Goal: Transaction & Acquisition: Purchase product/service

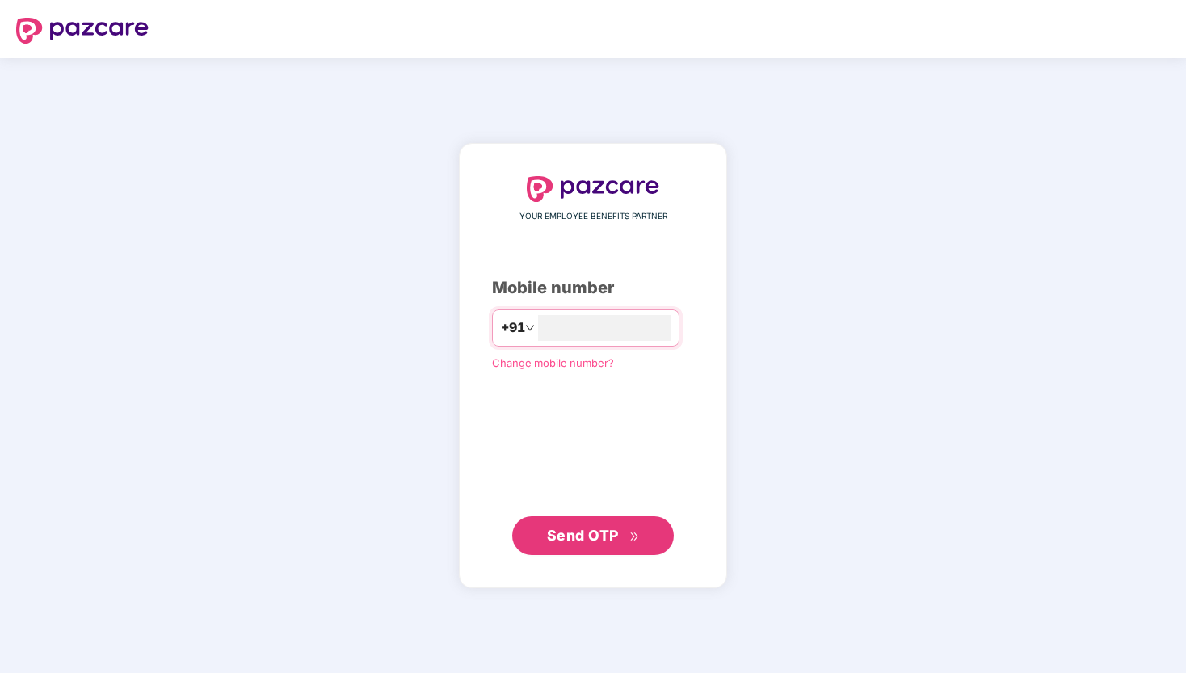
type input "**********"
click at [592, 534] on span "Send OTP" at bounding box center [583, 535] width 72 height 17
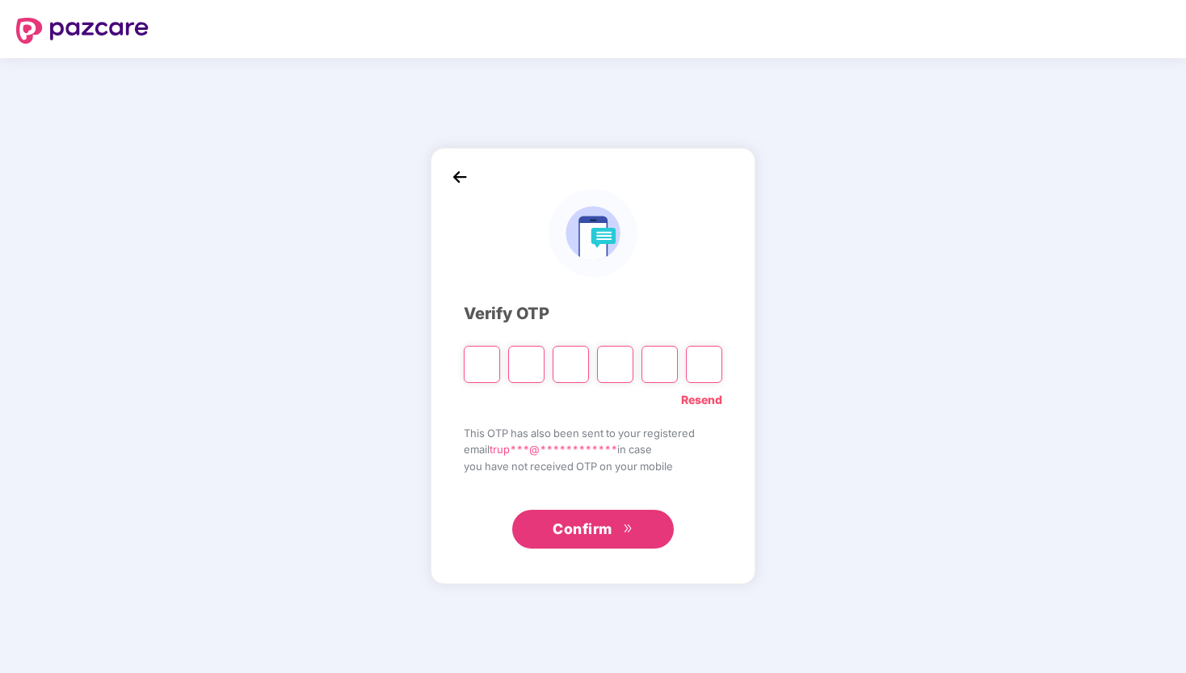
type input "*"
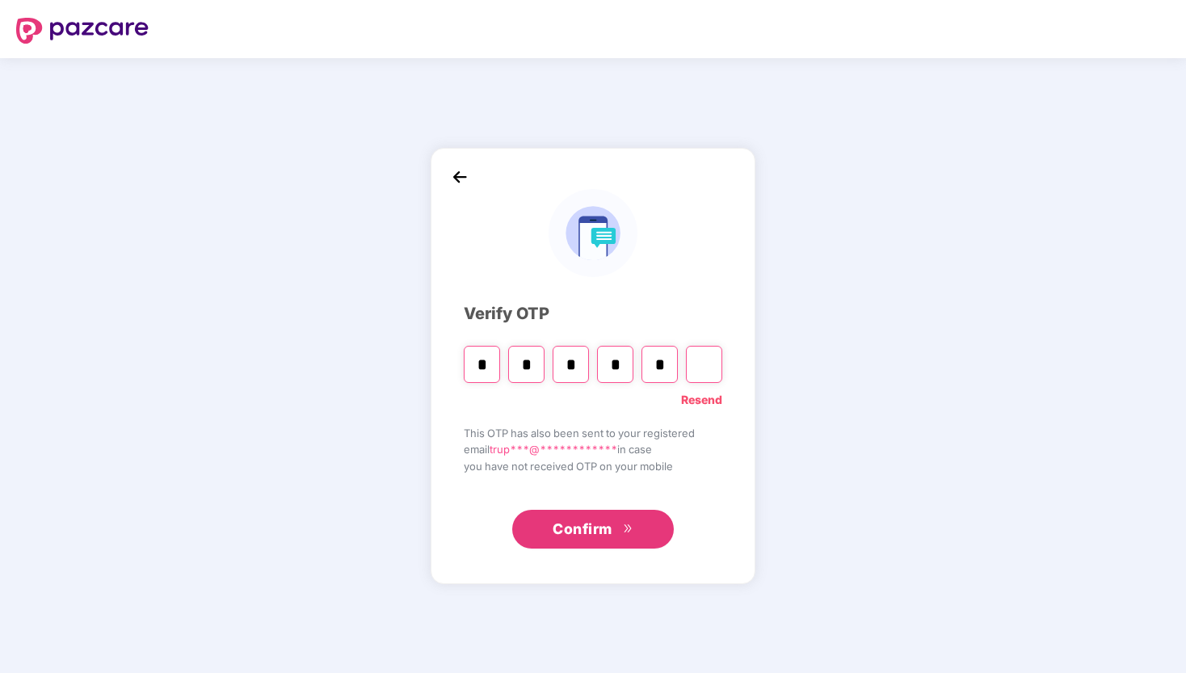
type input "*"
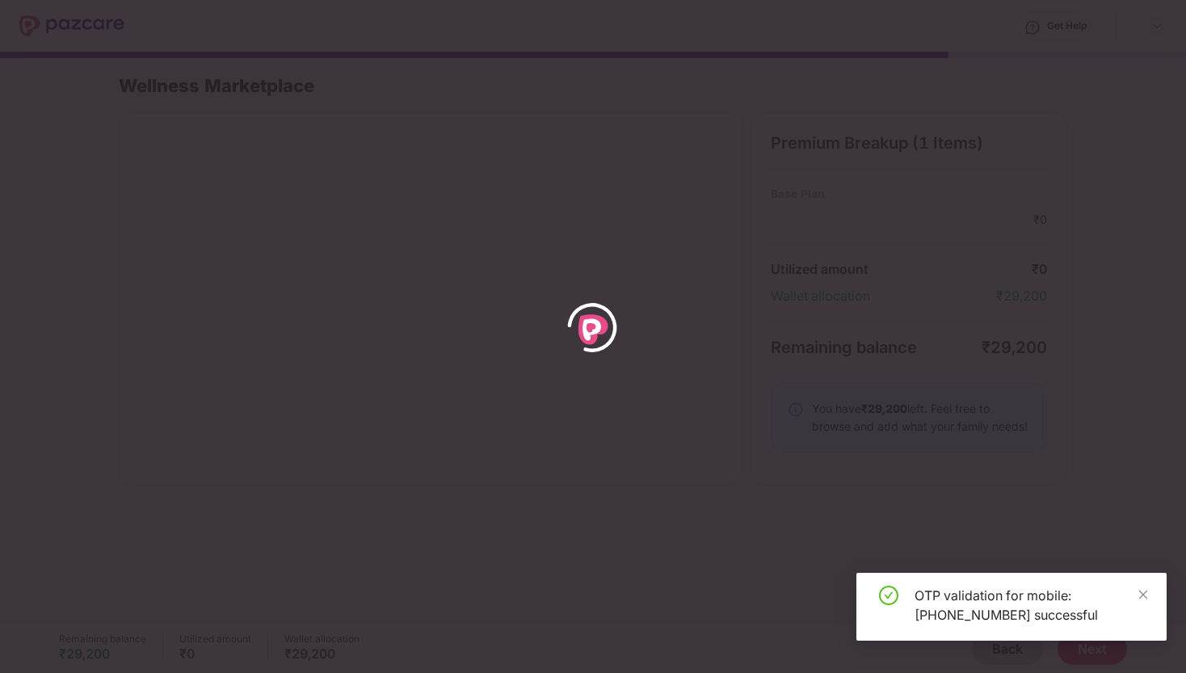
click at [1151, 596] on div "OTP validation for mobile: +917026202059 successful" at bounding box center [1012, 607] width 310 height 68
click at [1142, 595] on icon "close" at bounding box center [1143, 594] width 11 height 11
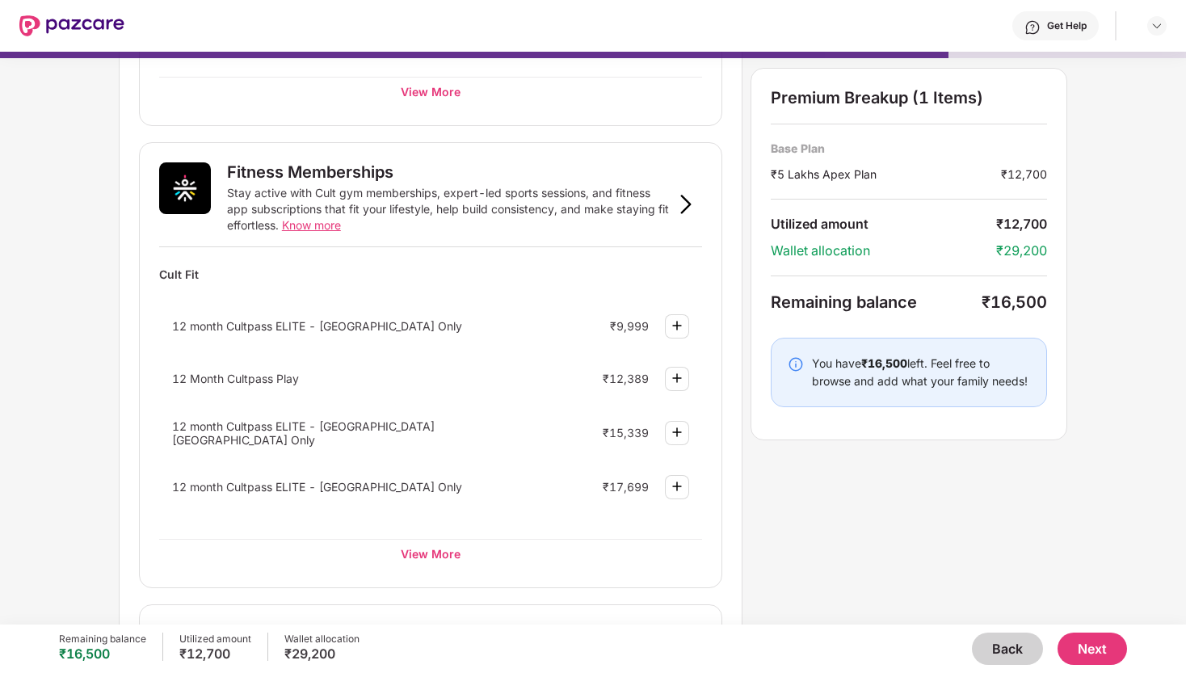
scroll to position [524, 0]
click at [677, 381] on img at bounding box center [677, 376] width 19 height 19
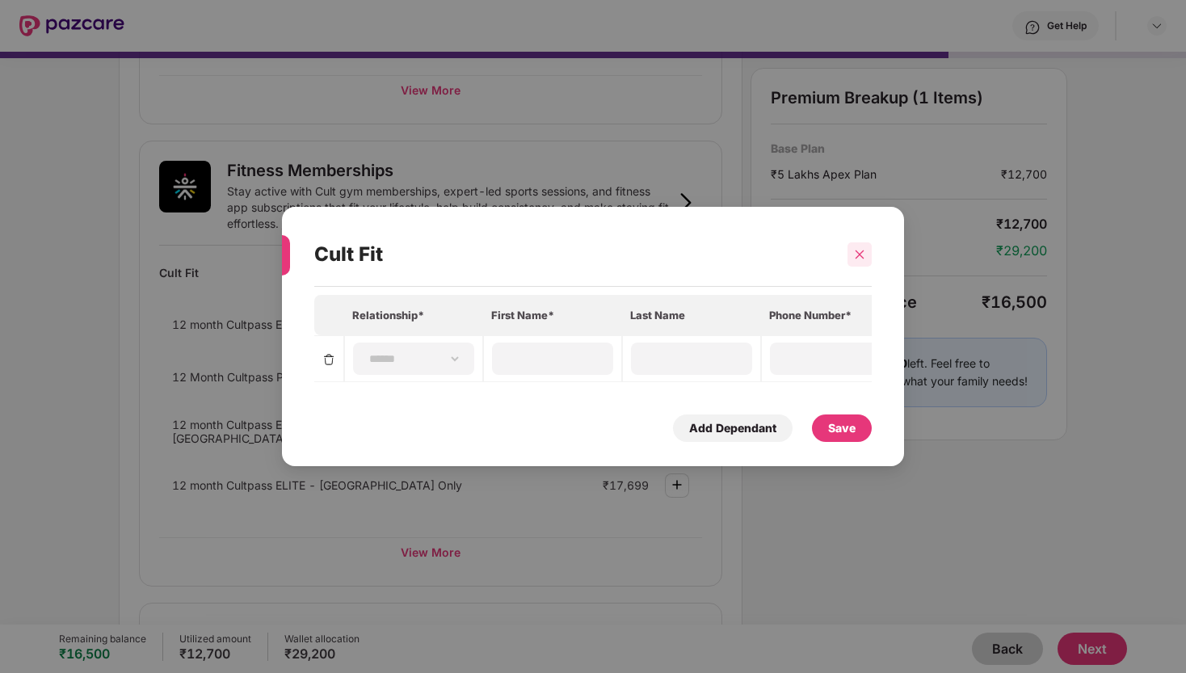
click at [869, 259] on div at bounding box center [860, 254] width 24 height 24
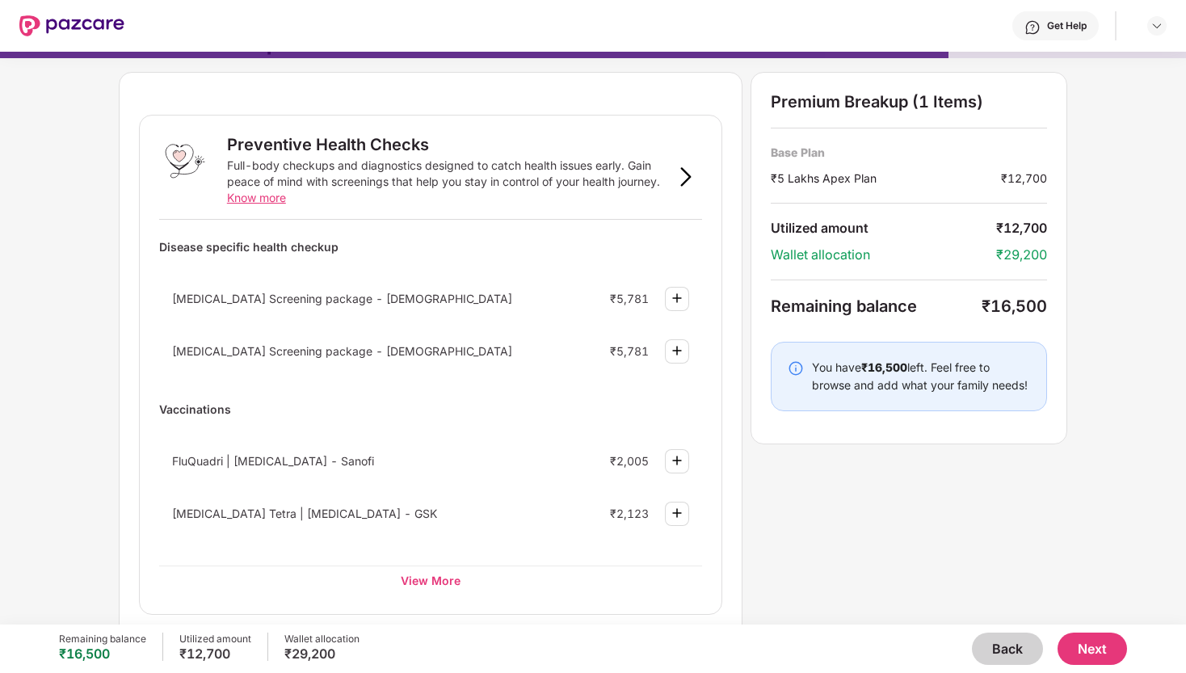
scroll to position [66, 0]
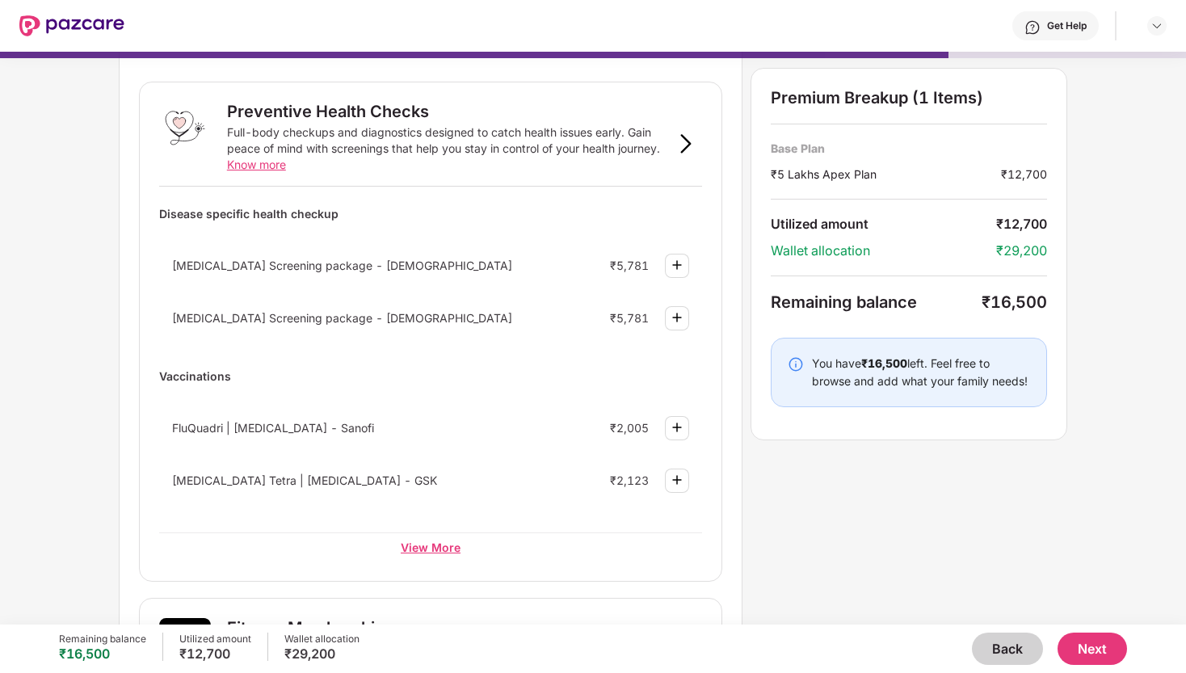
click at [439, 547] on div "View More" at bounding box center [430, 547] width 543 height 29
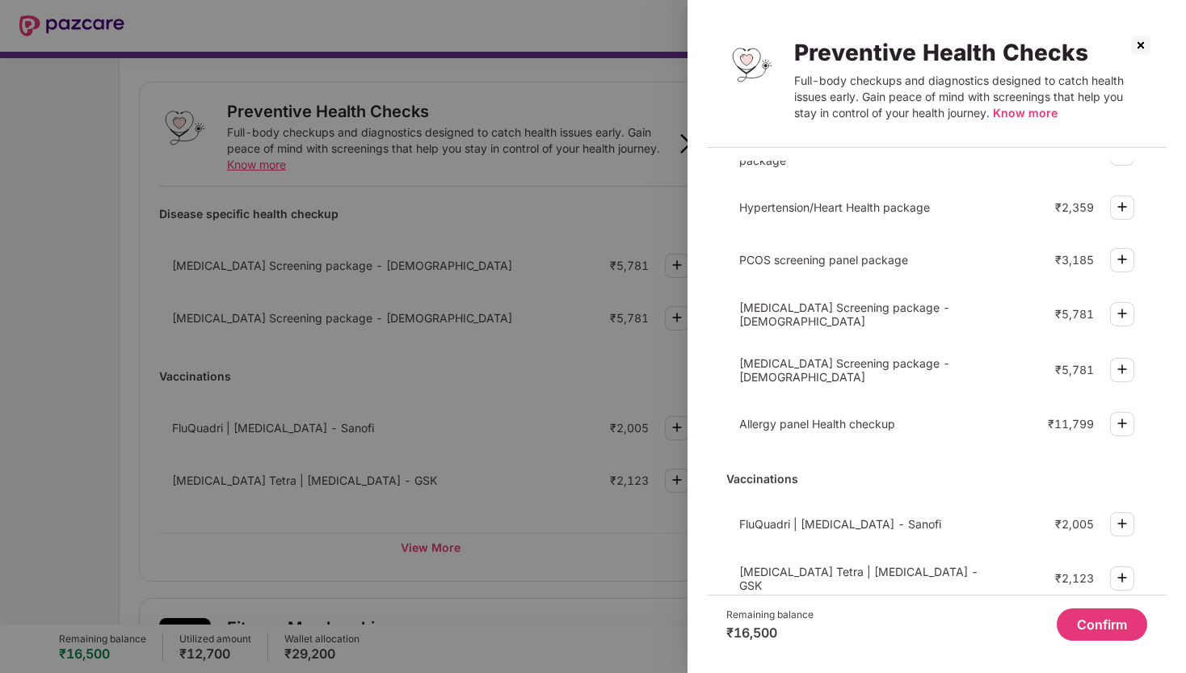
scroll to position [0, 0]
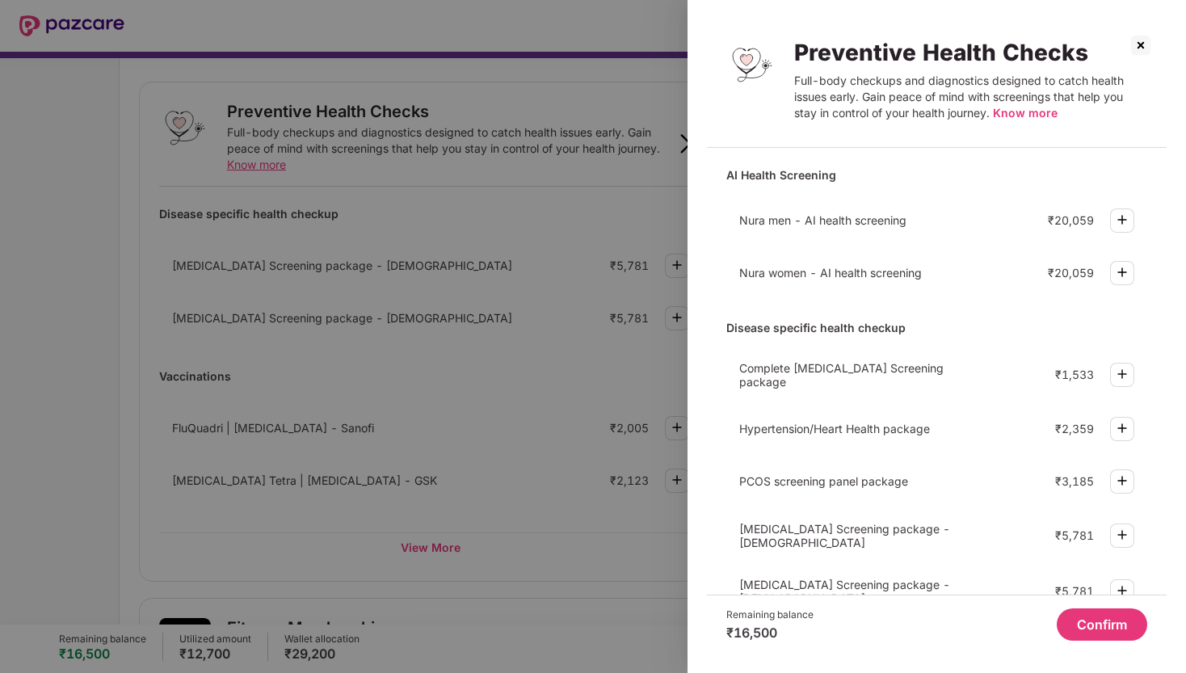
click at [1138, 48] on img at bounding box center [1141, 45] width 26 height 26
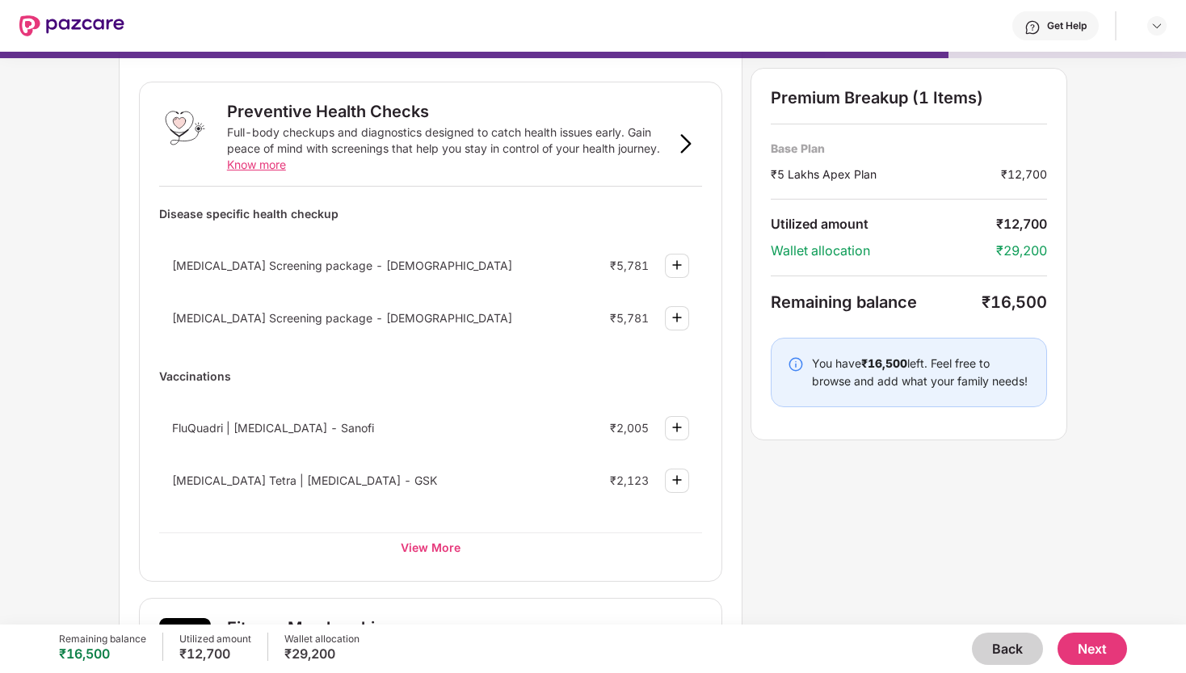
click at [440, 531] on div "Disease specific health checkup Cancer Screening package - Female ₹5,781 Cancer…" at bounding box center [430, 381] width 543 height 362
click at [443, 541] on div "View More" at bounding box center [430, 547] width 543 height 29
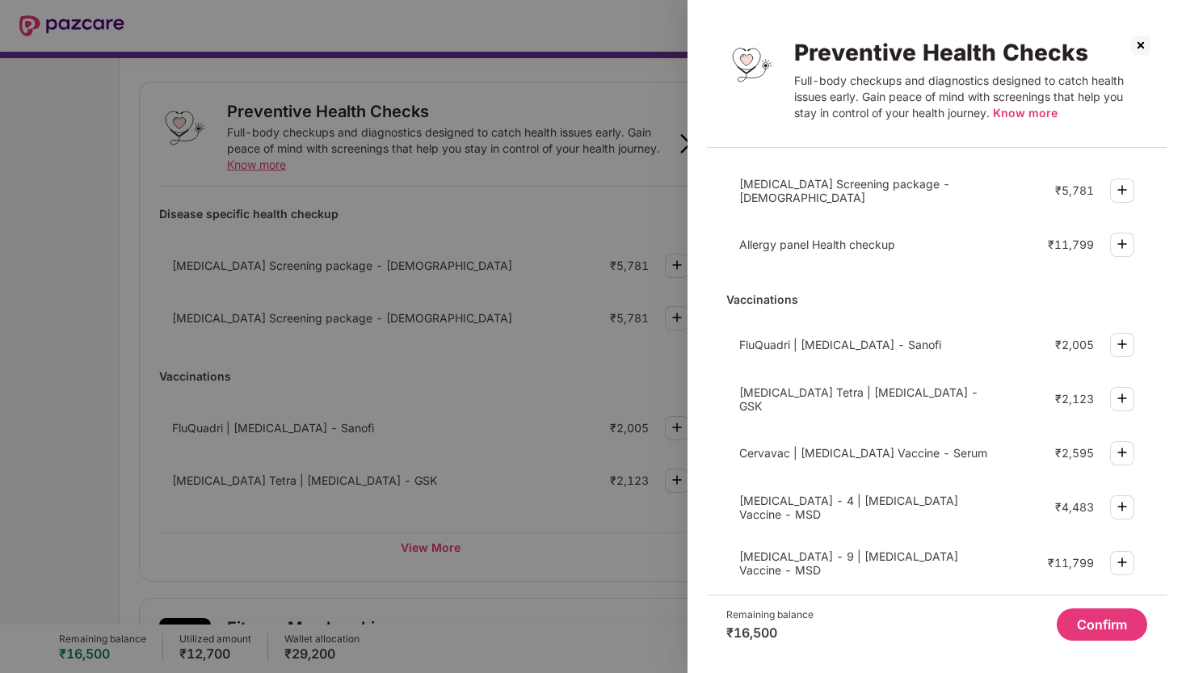
scroll to position [411, 0]
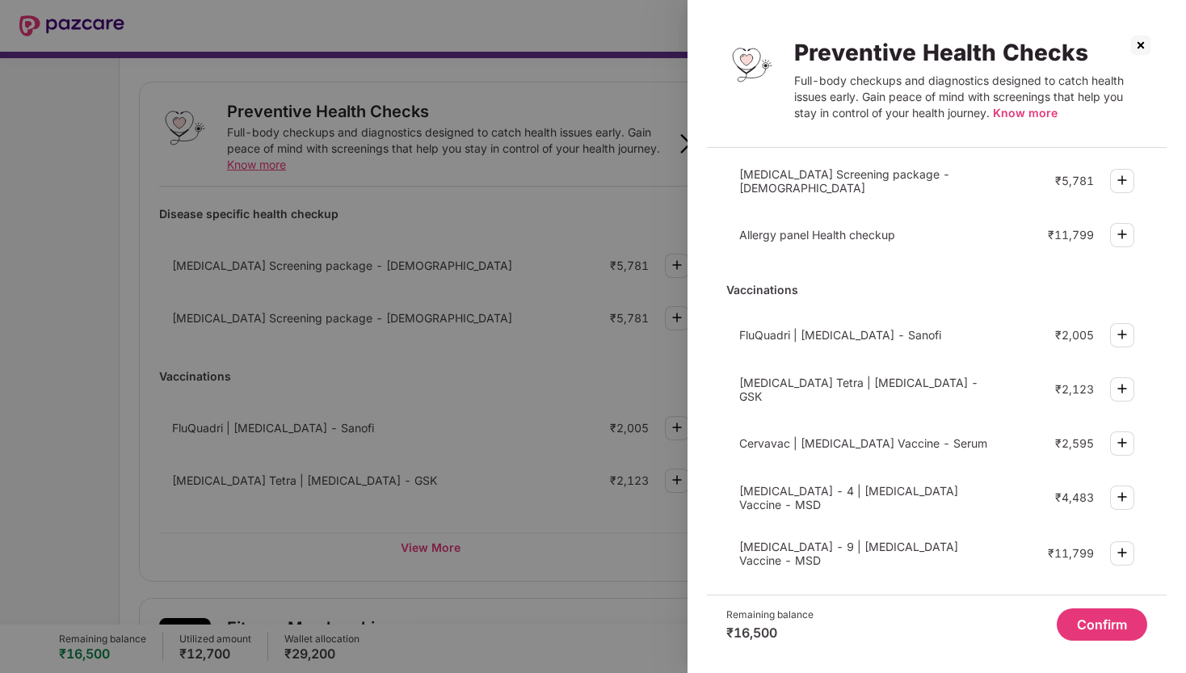
click at [1140, 53] on img at bounding box center [1141, 45] width 26 height 26
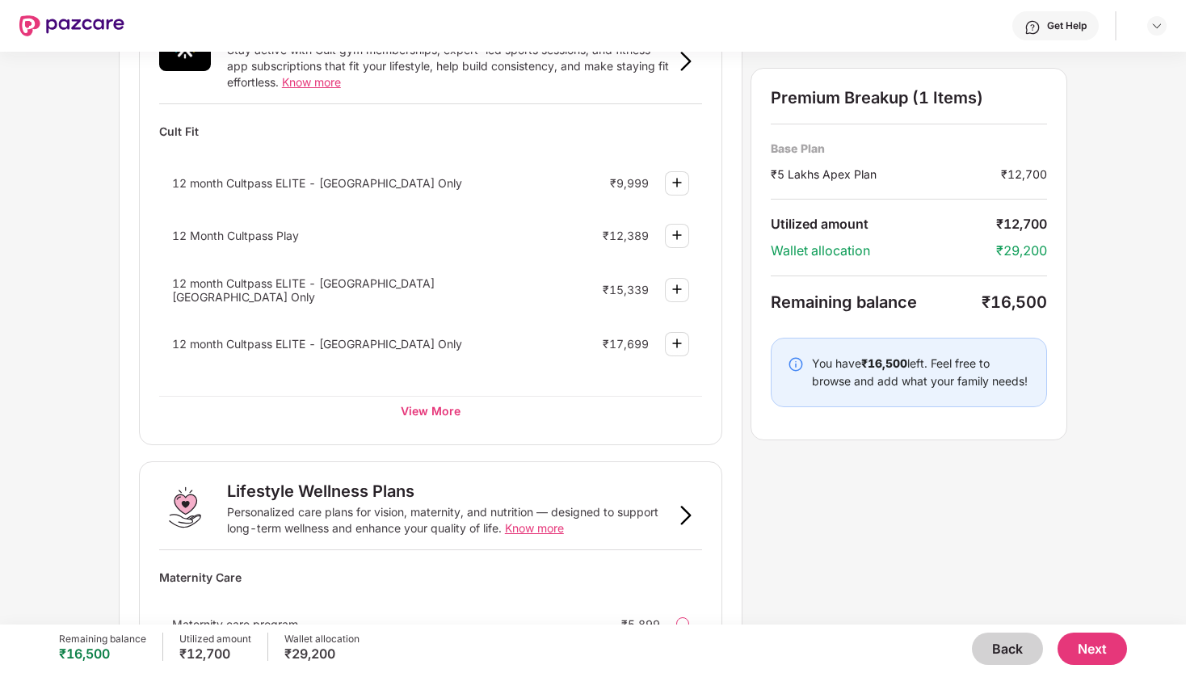
scroll to position [671, 0]
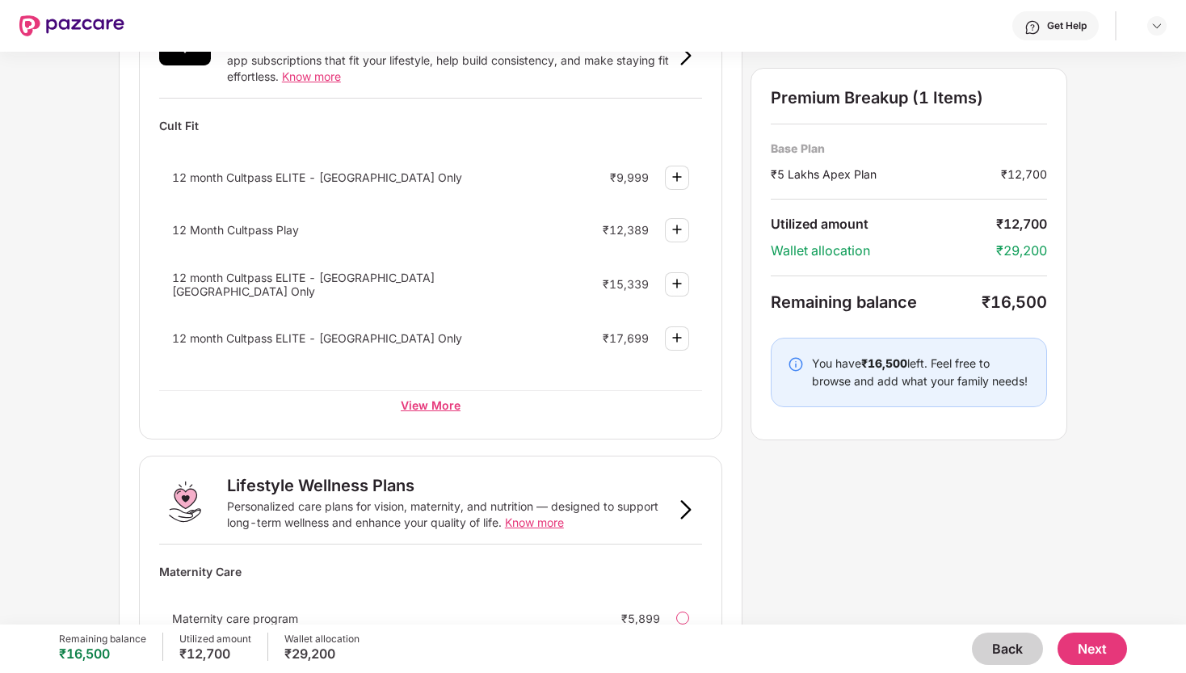
click at [427, 407] on div "View More" at bounding box center [430, 404] width 543 height 29
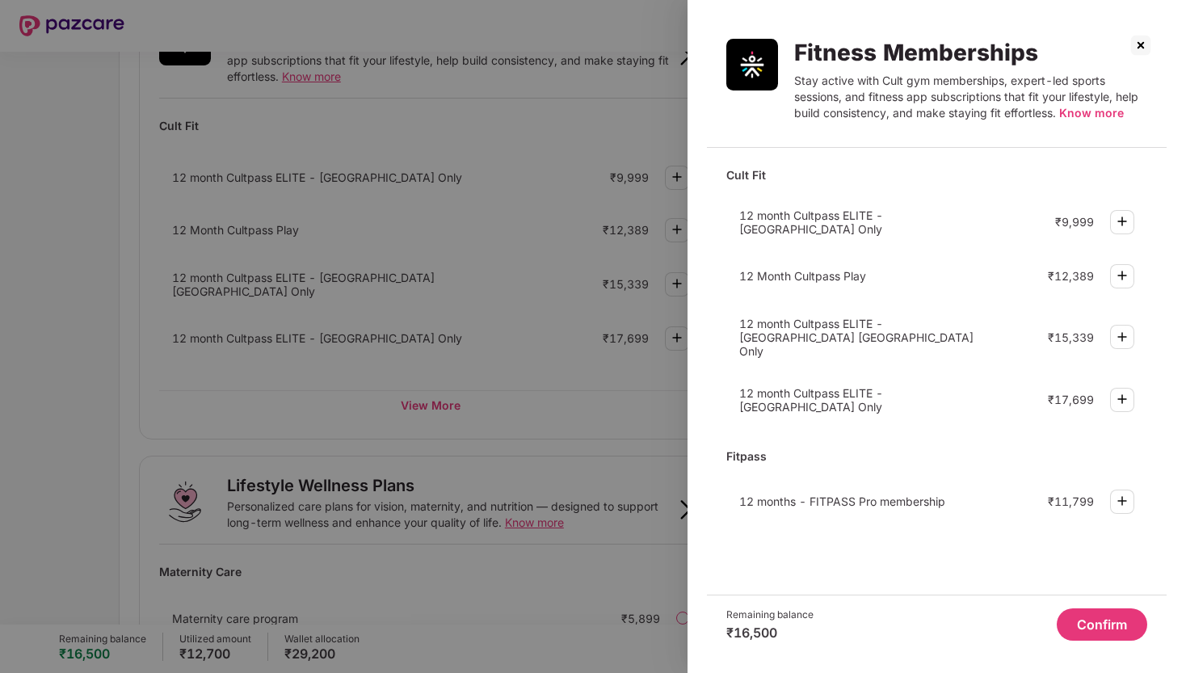
click at [1134, 48] on img at bounding box center [1141, 45] width 26 height 26
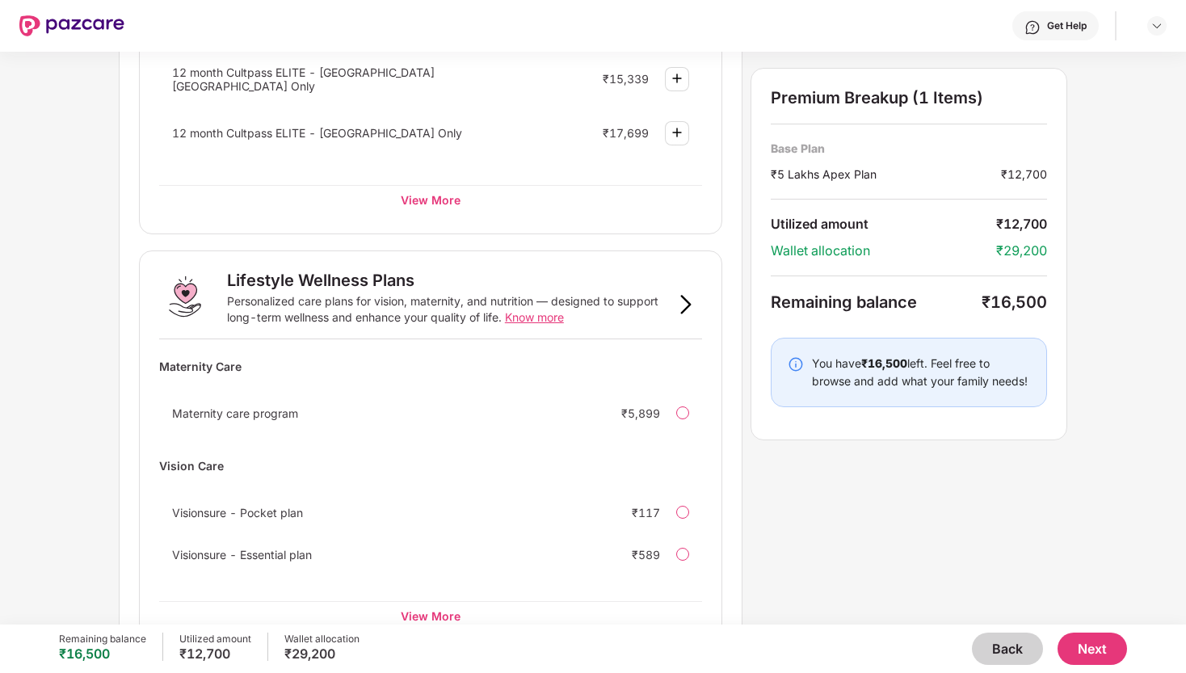
scroll to position [919, 0]
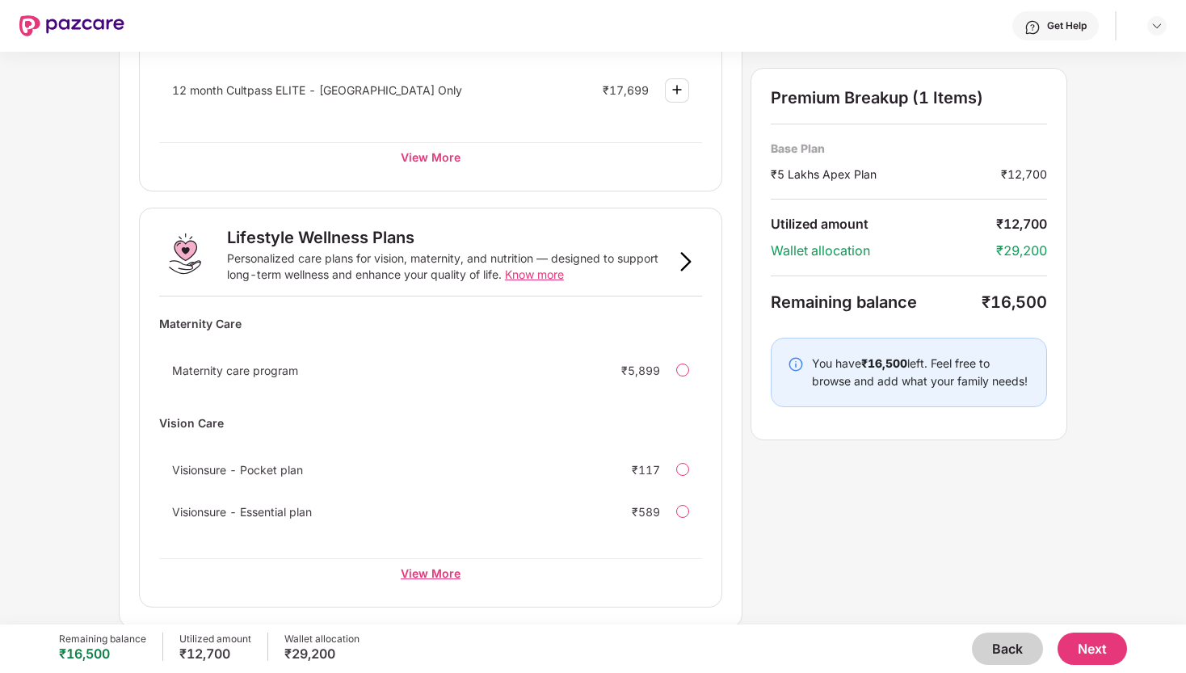
click at [440, 568] on div "View More" at bounding box center [430, 572] width 543 height 29
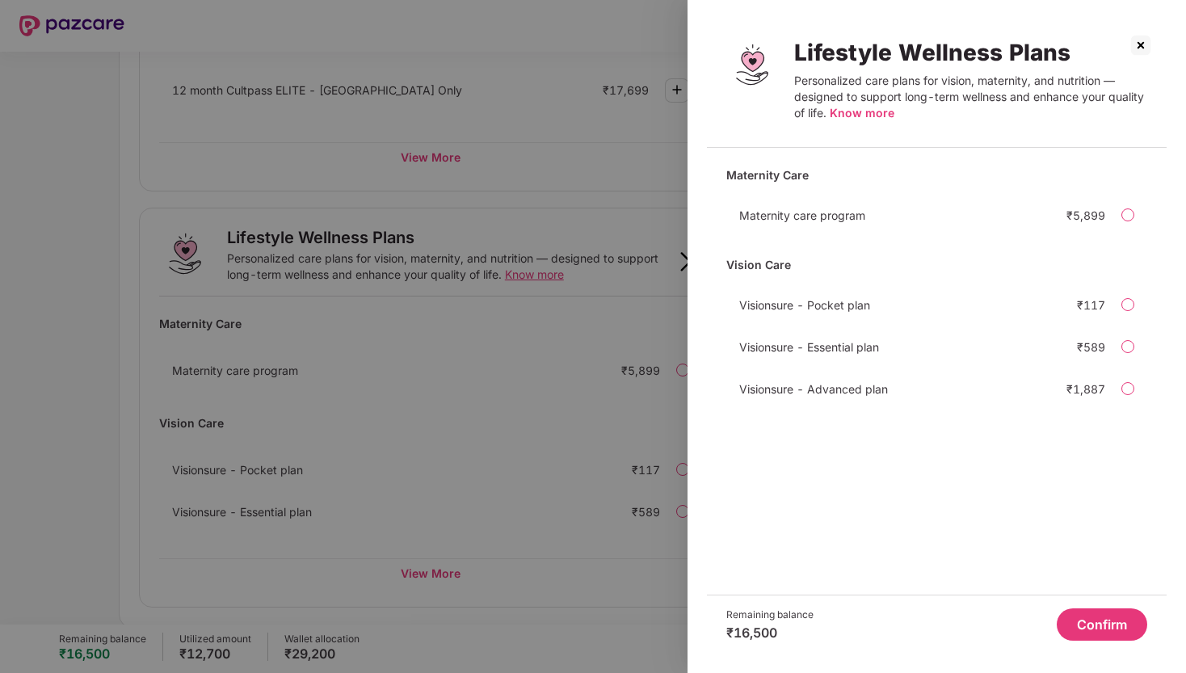
click at [1142, 44] on img at bounding box center [1141, 45] width 26 height 26
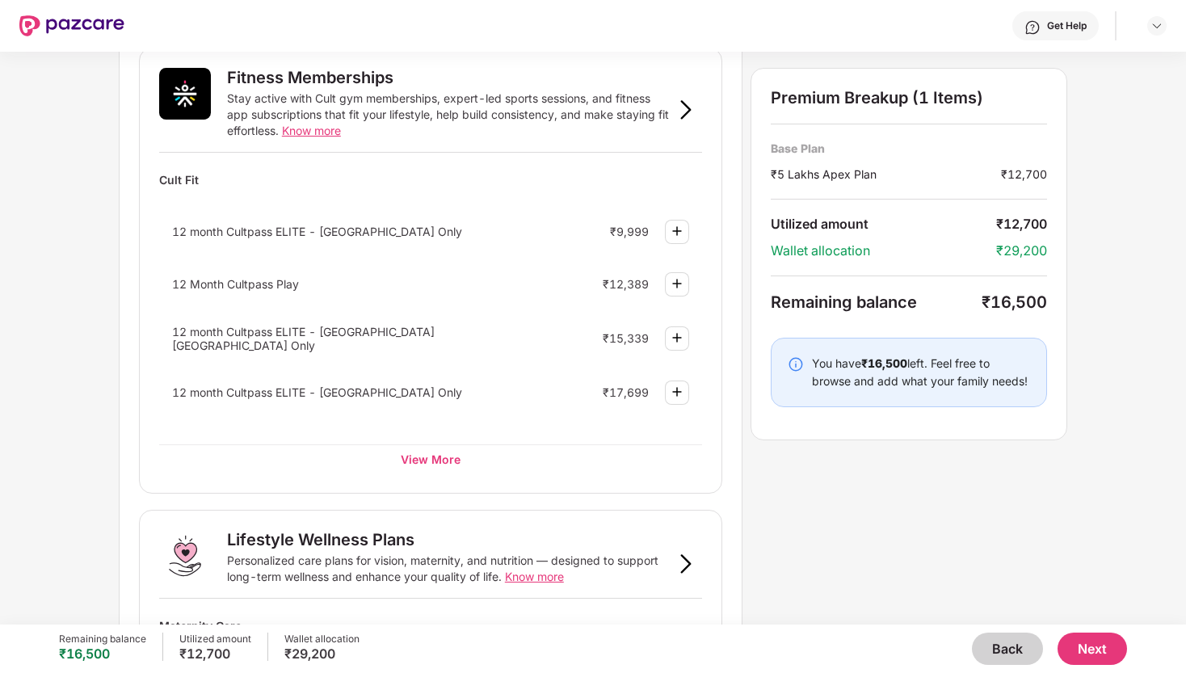
scroll to position [605, 0]
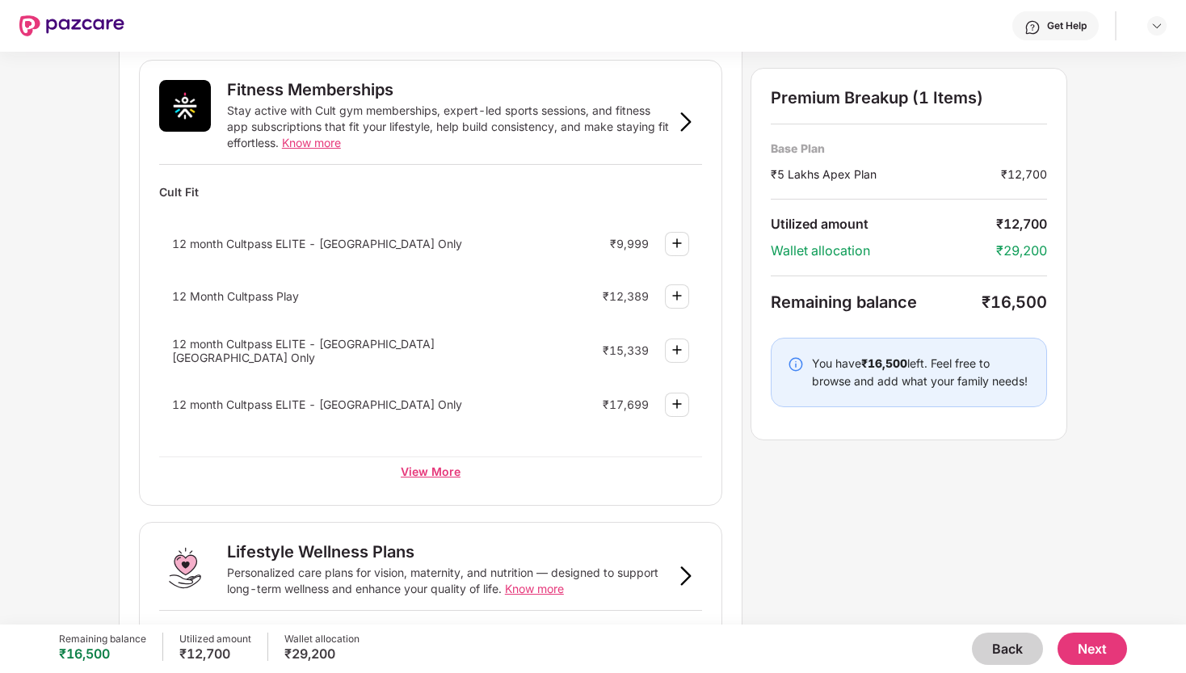
click at [436, 470] on div "View More" at bounding box center [430, 471] width 543 height 29
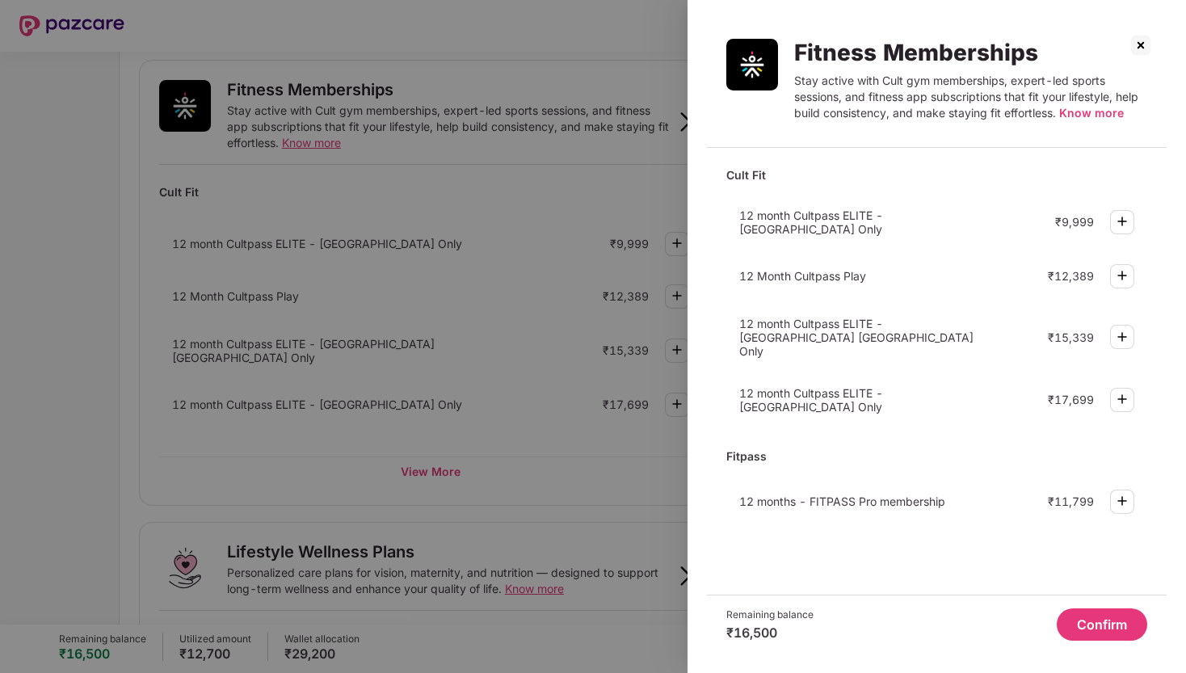
click at [1126, 268] on img at bounding box center [1122, 275] width 19 height 19
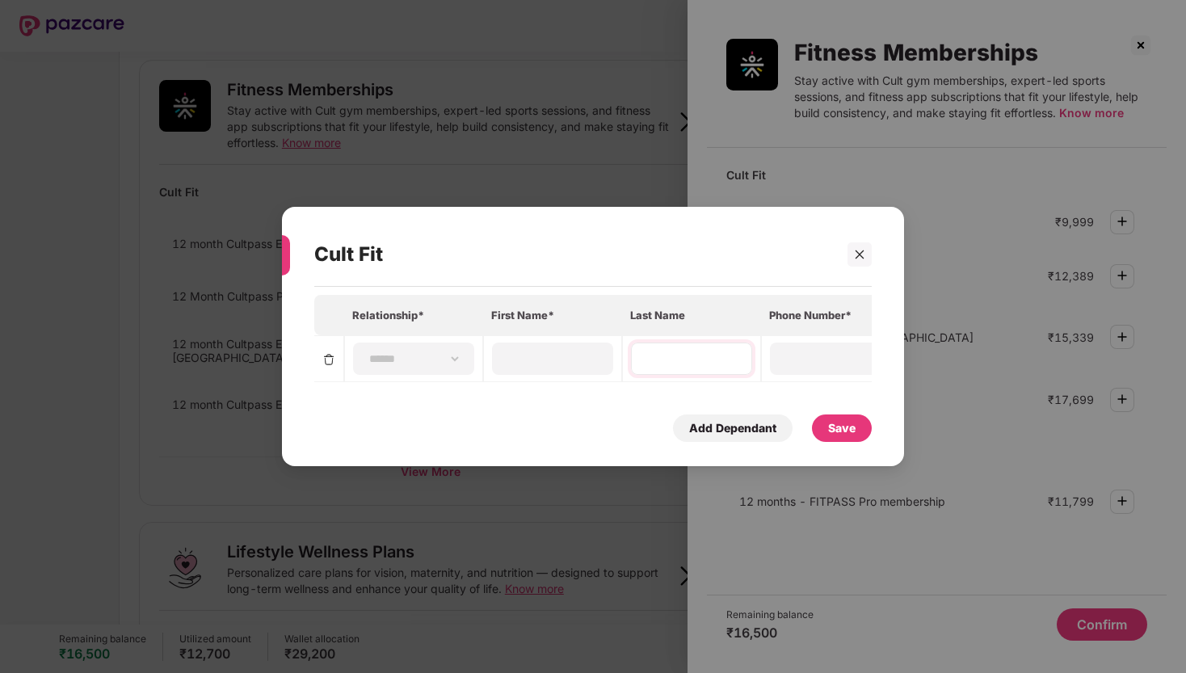
click at [678, 373] on div at bounding box center [691, 359] width 121 height 32
click at [416, 357] on select "**********" at bounding box center [414, 358] width 94 height 13
select select "****"
type input "*******"
type input "*"
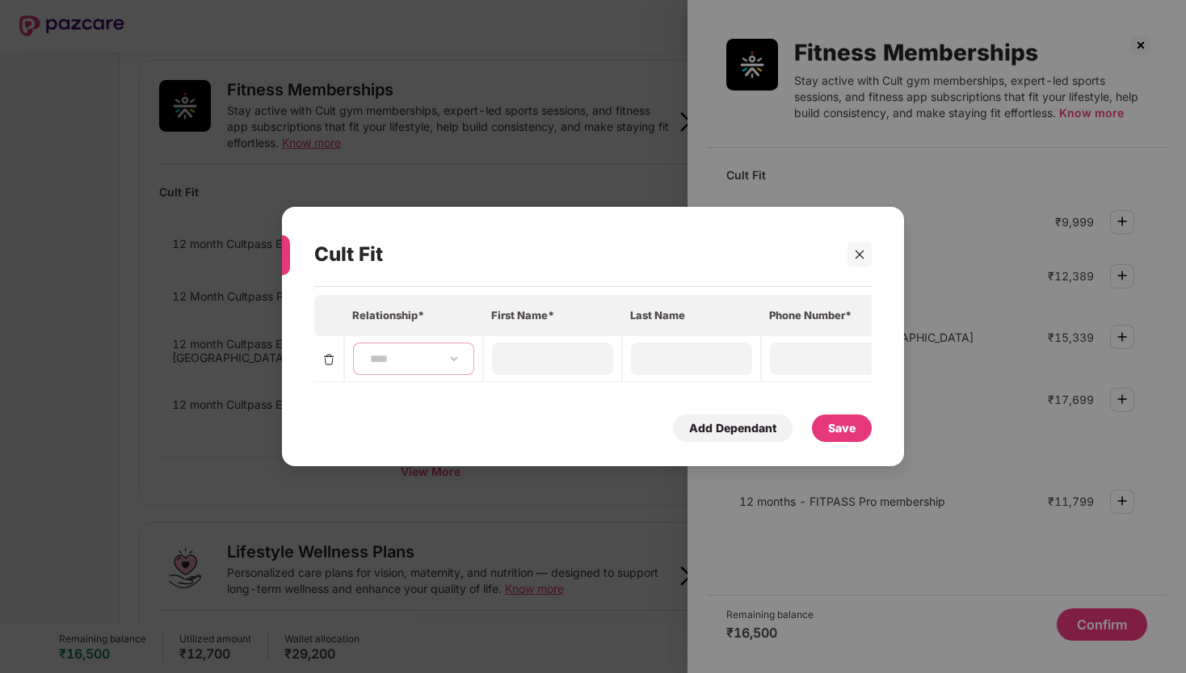
type input "**********"
click at [834, 428] on div "Save" at bounding box center [841, 428] width 27 height 18
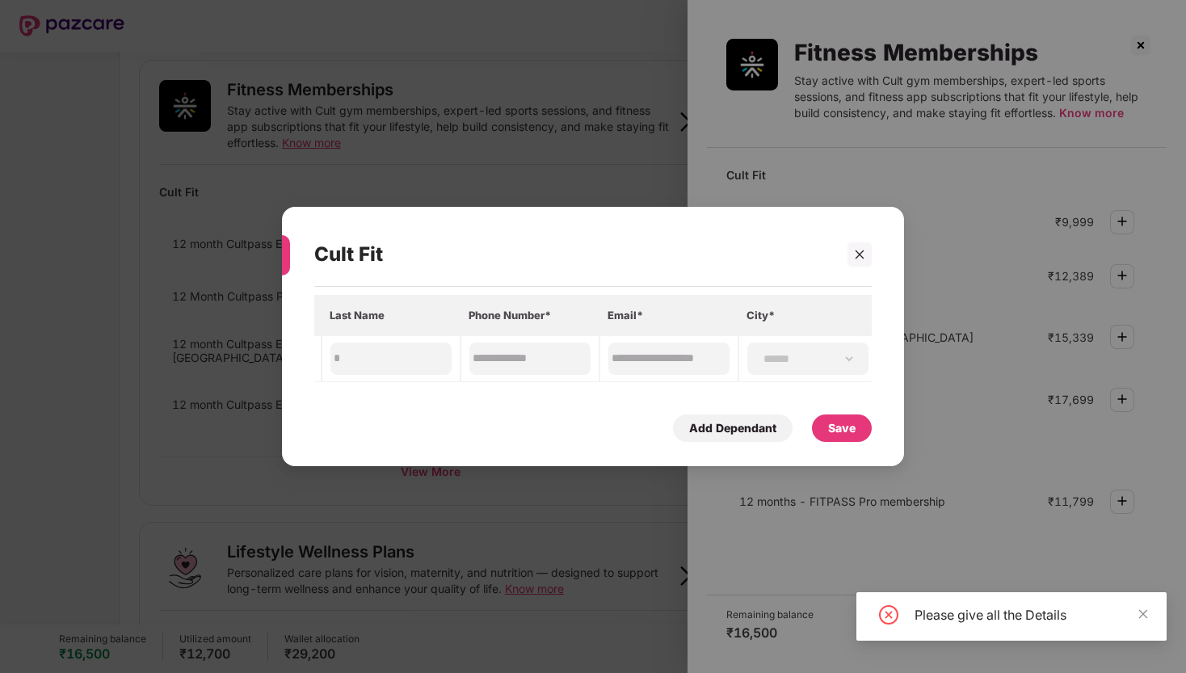
scroll to position [0, 0]
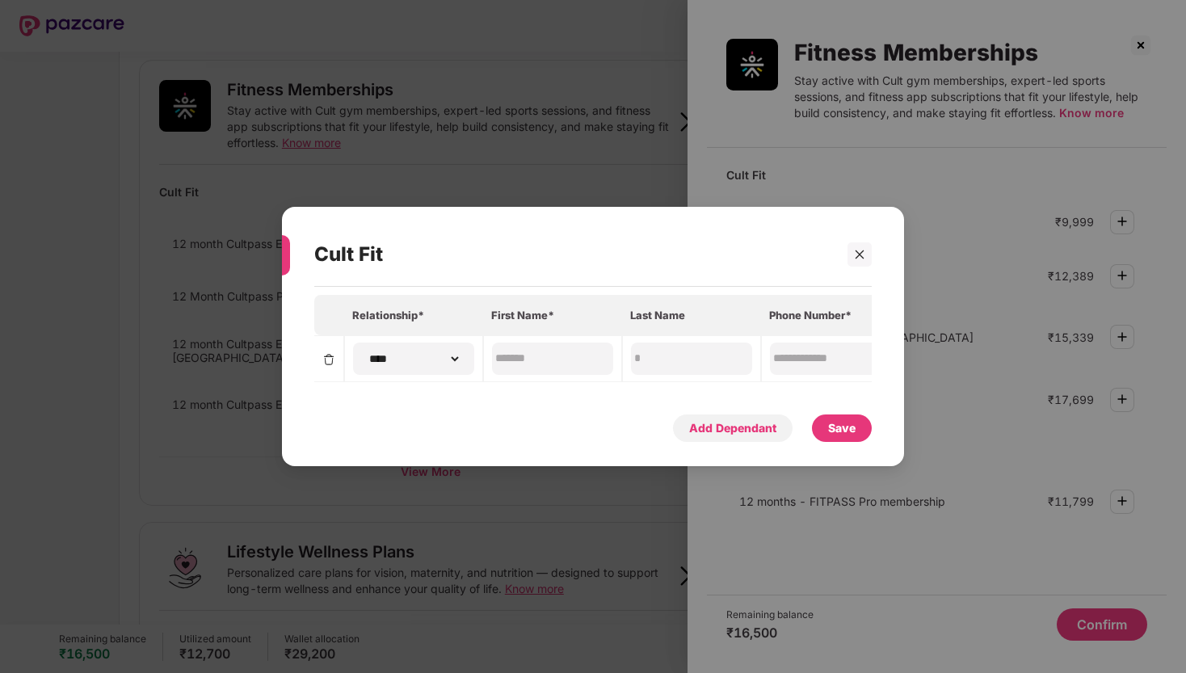
click at [716, 425] on div "Add Dependant" at bounding box center [732, 428] width 87 height 18
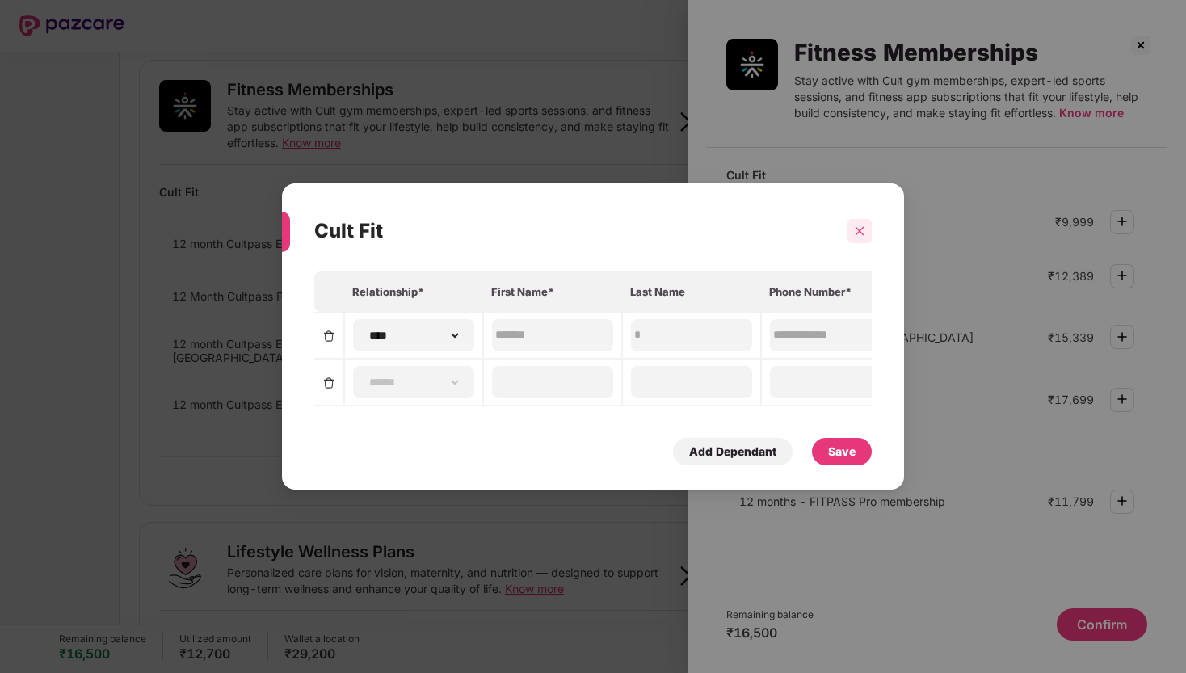
click at [859, 230] on icon "close" at bounding box center [860, 230] width 9 height 9
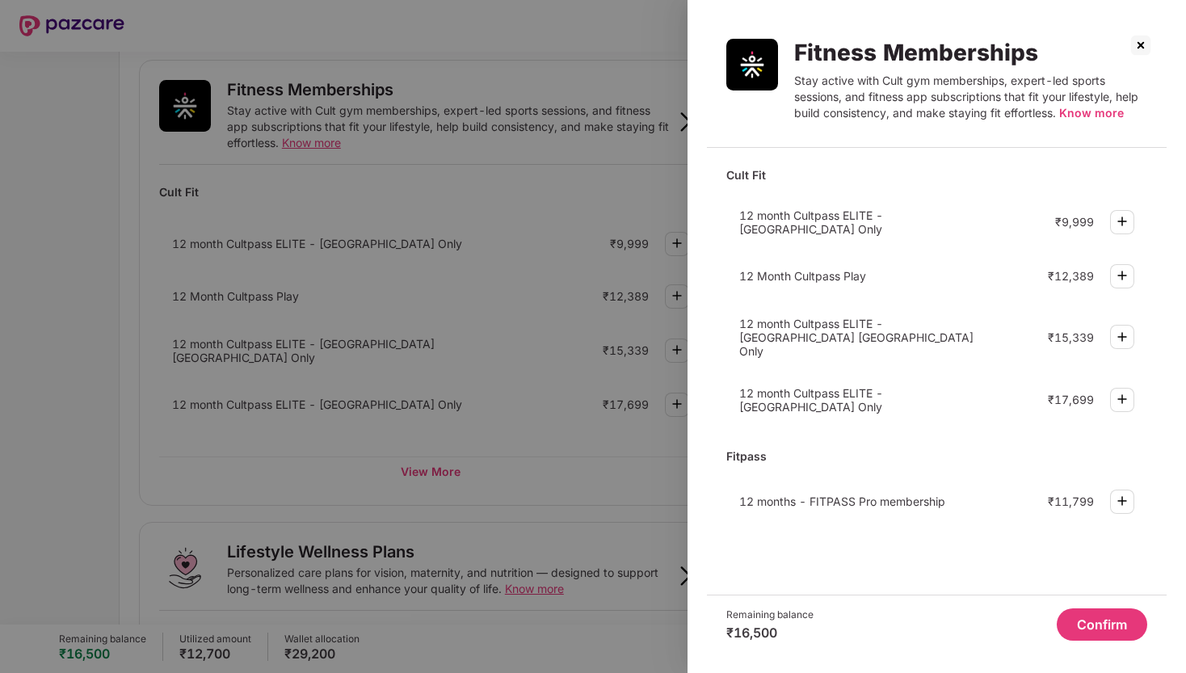
click at [1141, 39] on img at bounding box center [1141, 45] width 26 height 26
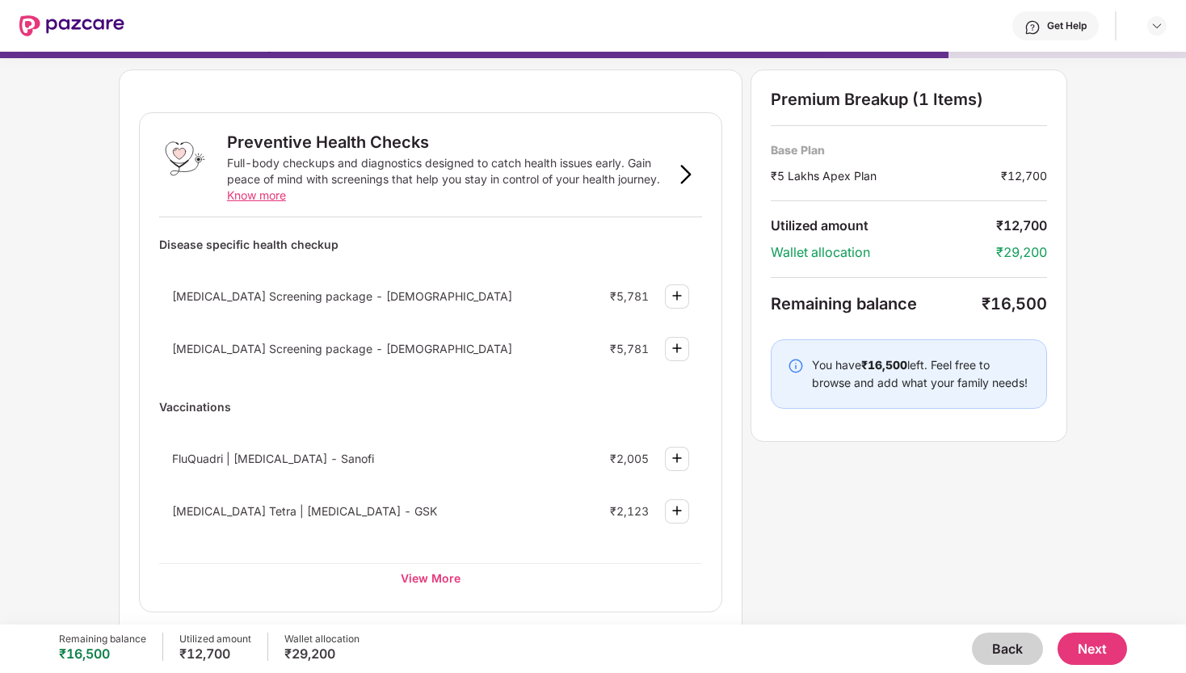
scroll to position [27, 0]
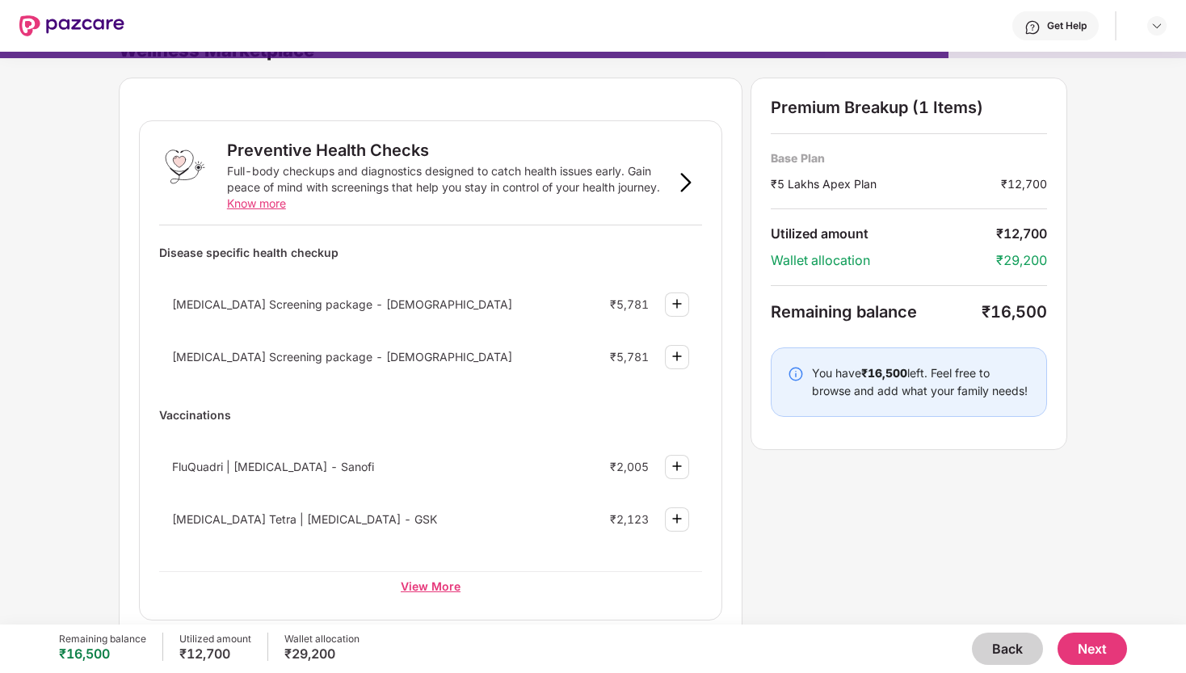
click at [440, 588] on div "View More" at bounding box center [430, 585] width 543 height 29
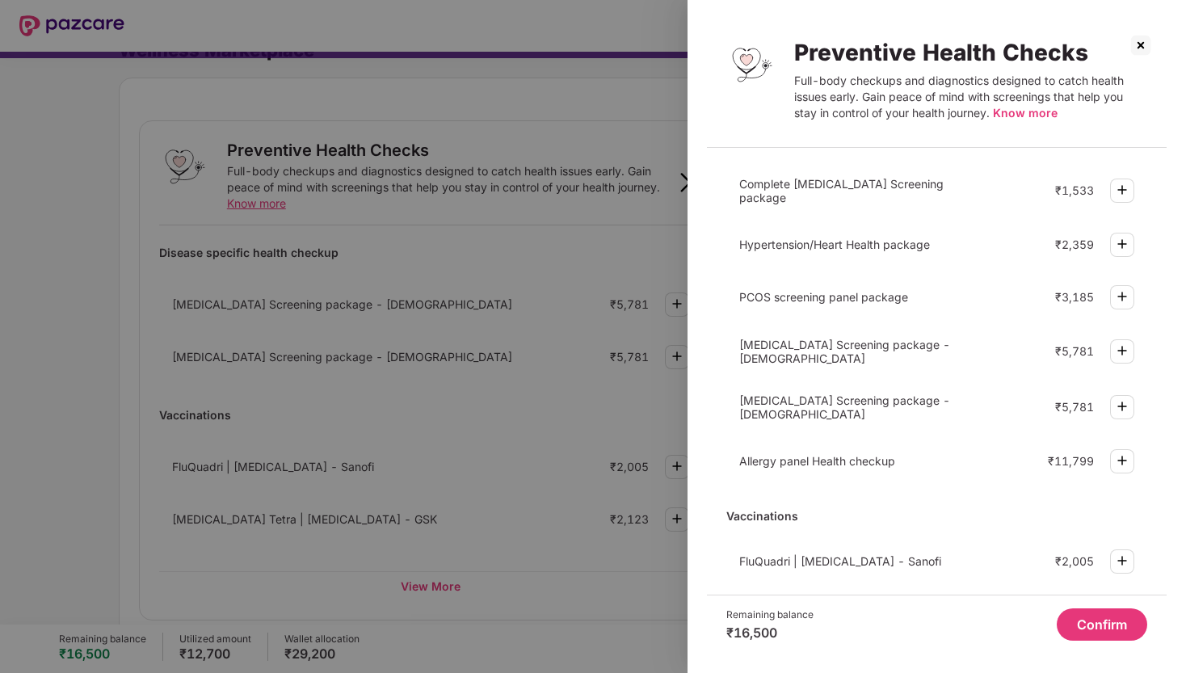
scroll to position [0, 0]
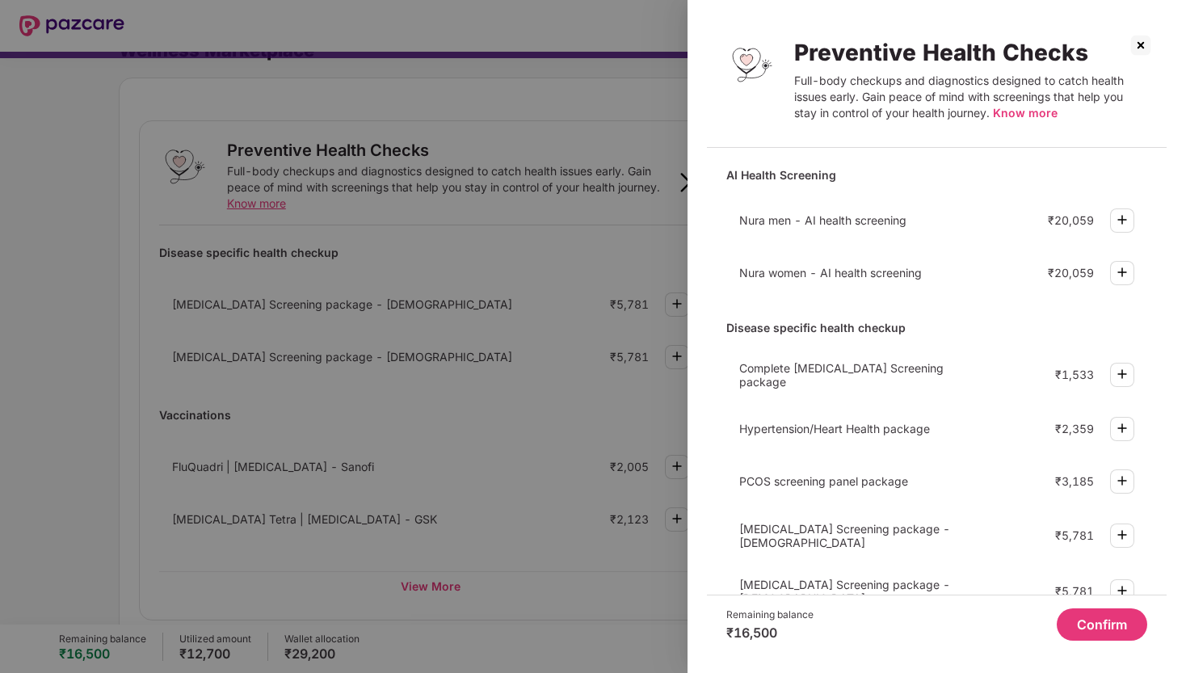
click at [1144, 42] on img at bounding box center [1141, 45] width 26 height 26
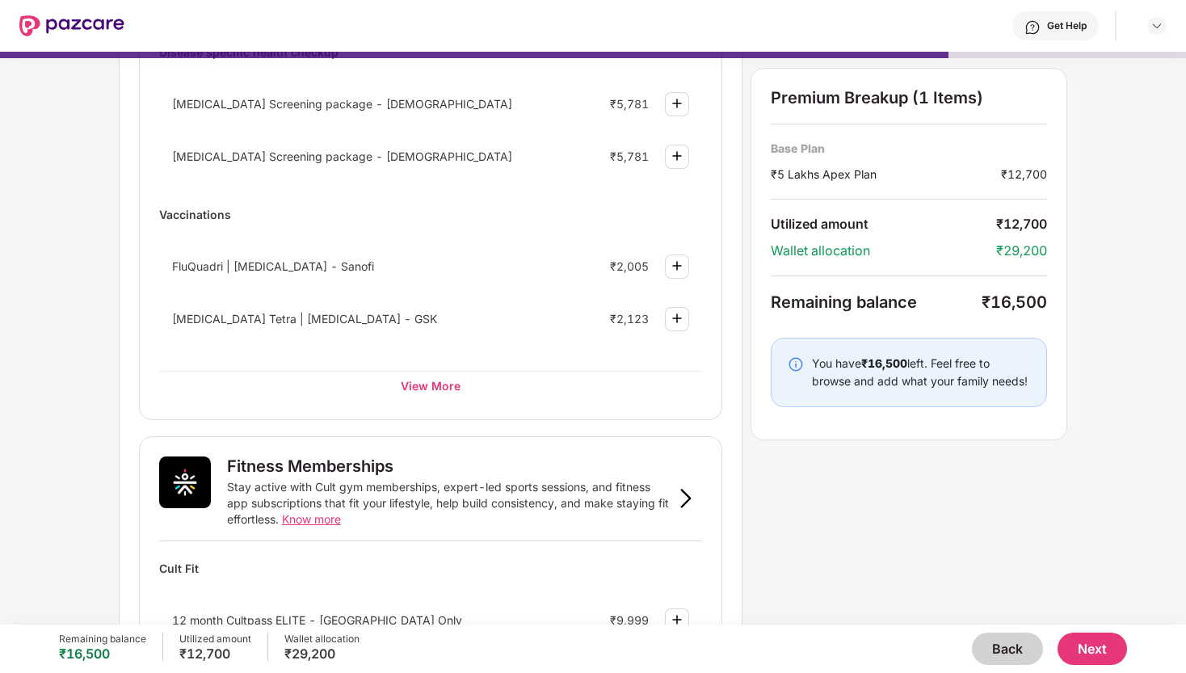
scroll to position [229, 0]
click at [433, 389] on div "View More" at bounding box center [430, 384] width 543 height 29
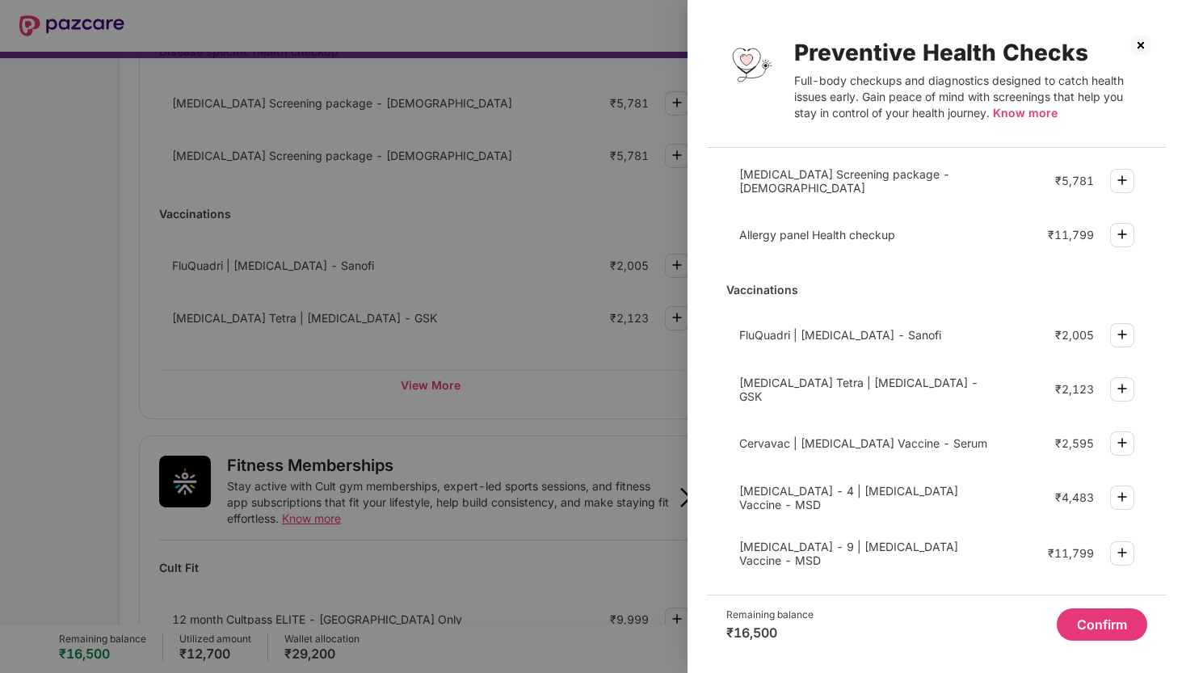
scroll to position [0, 0]
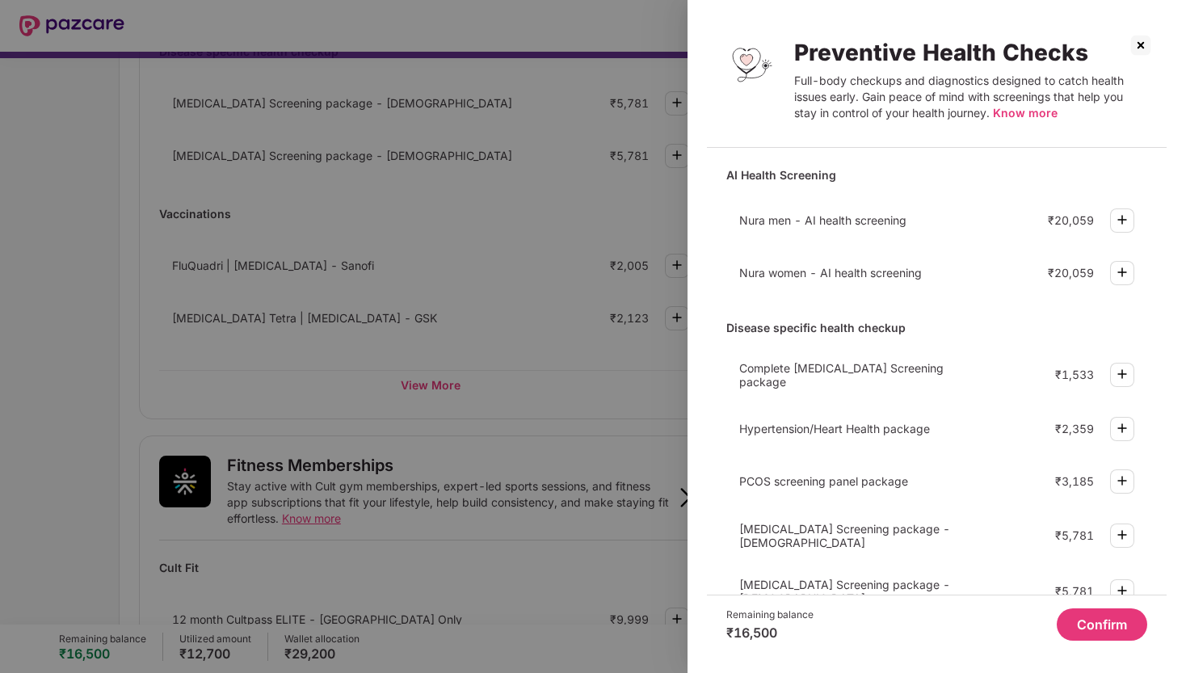
click at [1141, 54] on img at bounding box center [1141, 45] width 26 height 26
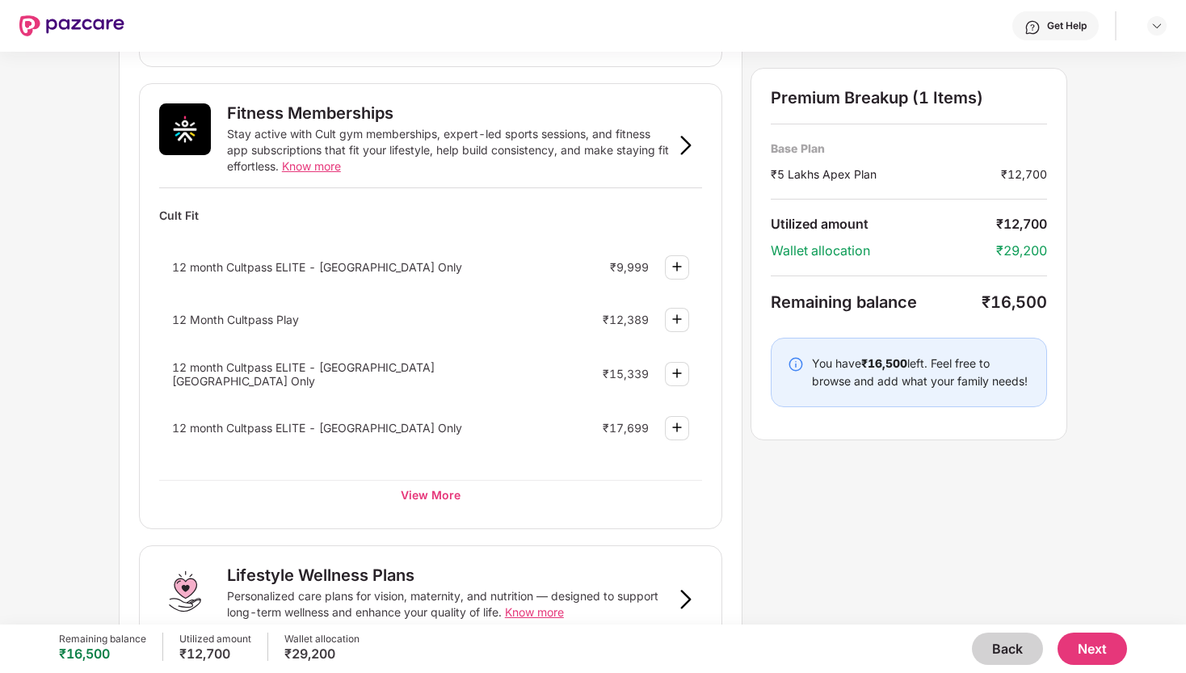
scroll to position [579, 0]
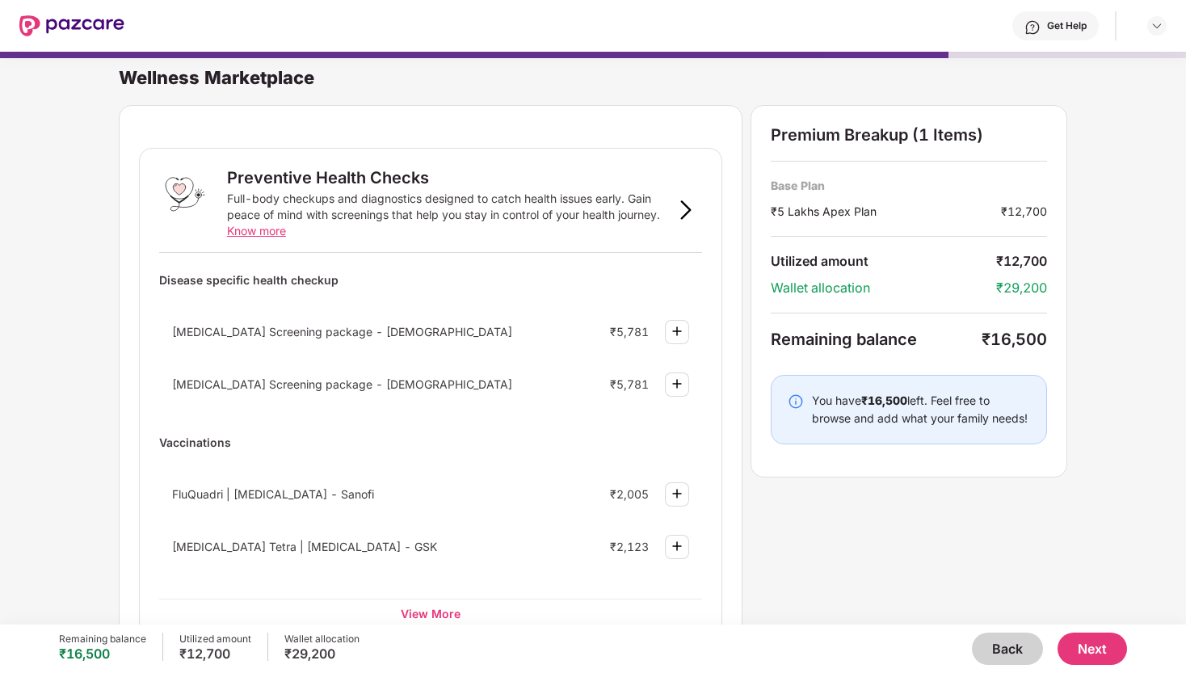
click at [1014, 645] on button "Back" at bounding box center [1007, 649] width 71 height 32
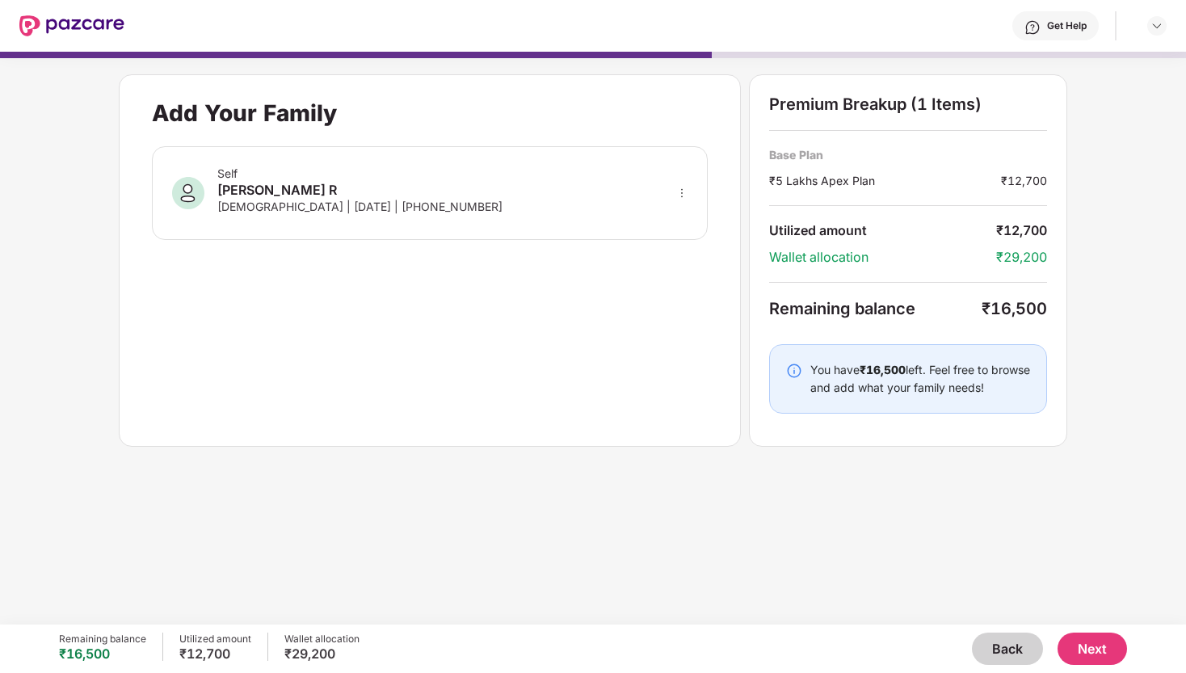
click at [1014, 645] on button "Back" at bounding box center [1007, 649] width 71 height 32
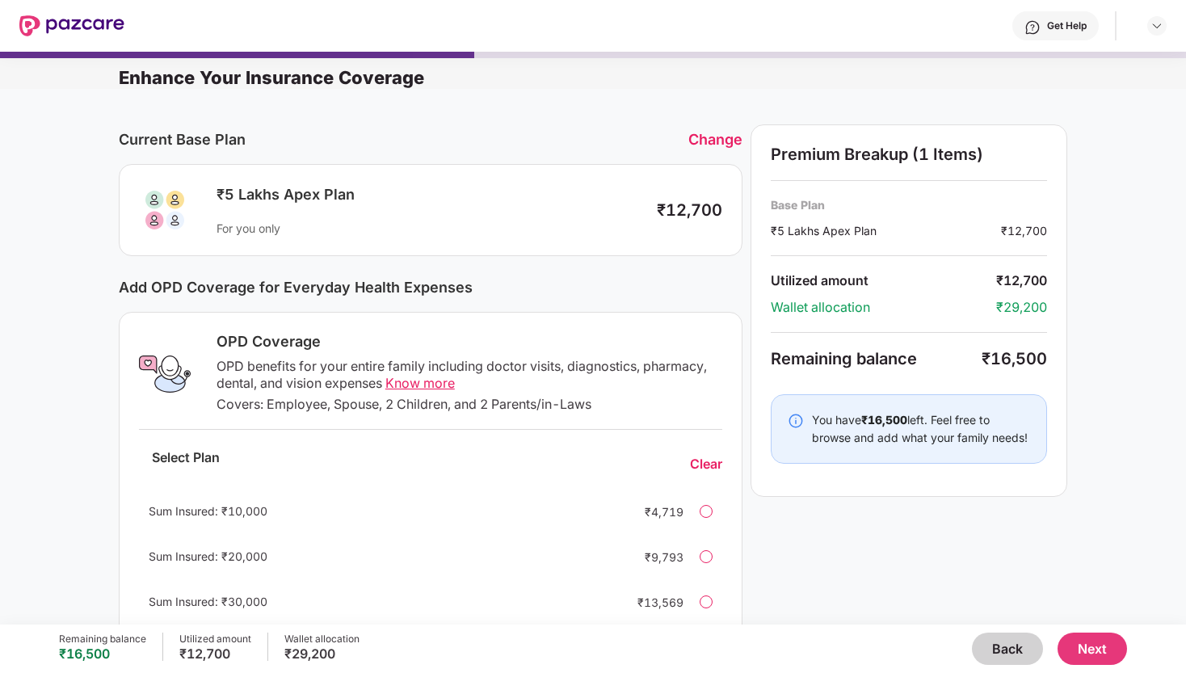
click at [1003, 643] on button "Back" at bounding box center [1007, 649] width 71 height 32
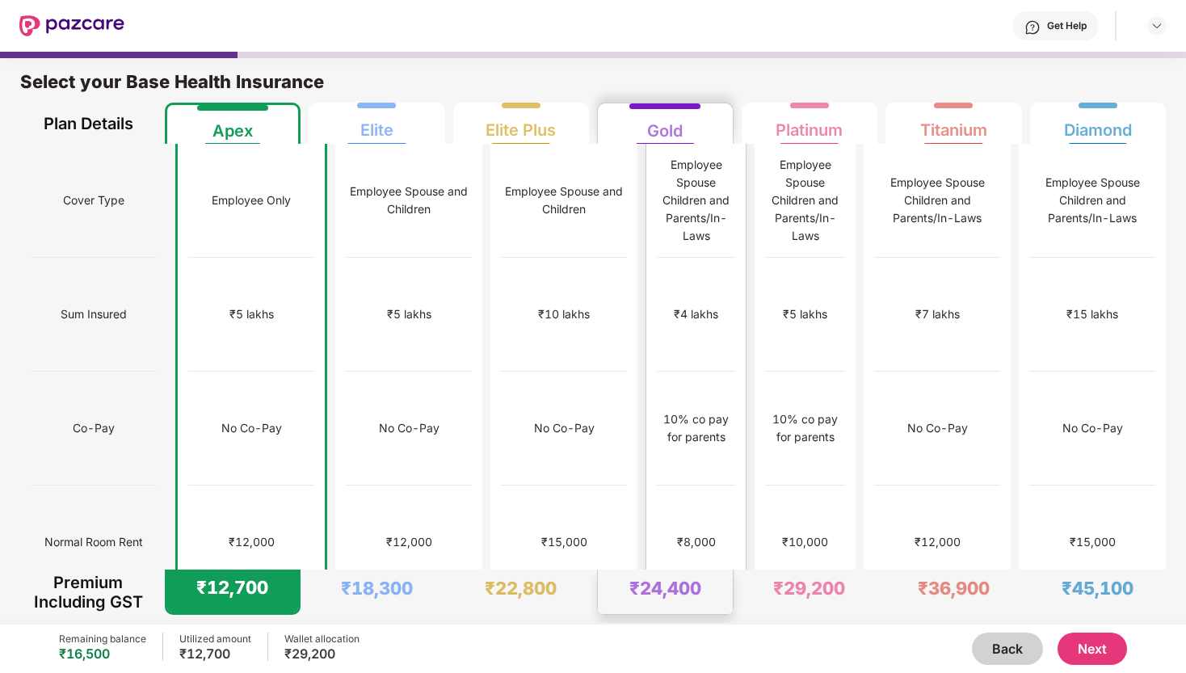
click at [684, 486] on div "₹8,000" at bounding box center [696, 543] width 78 height 114
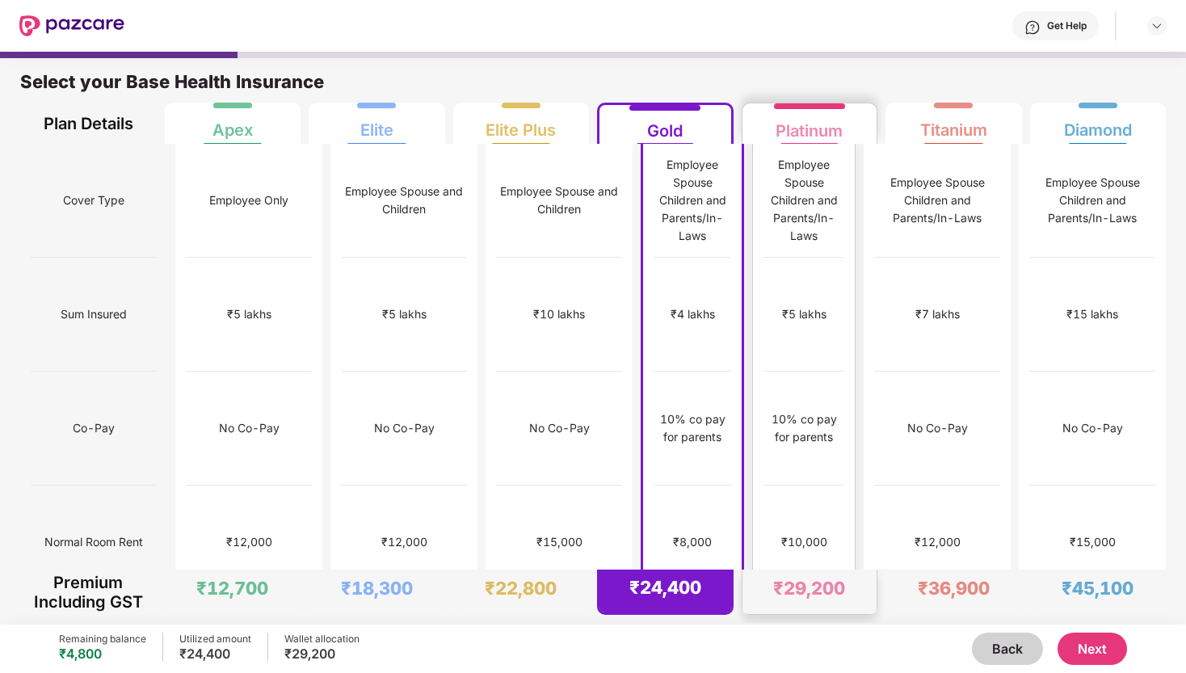
click at [807, 486] on div "₹10,000" at bounding box center [804, 543] width 81 height 114
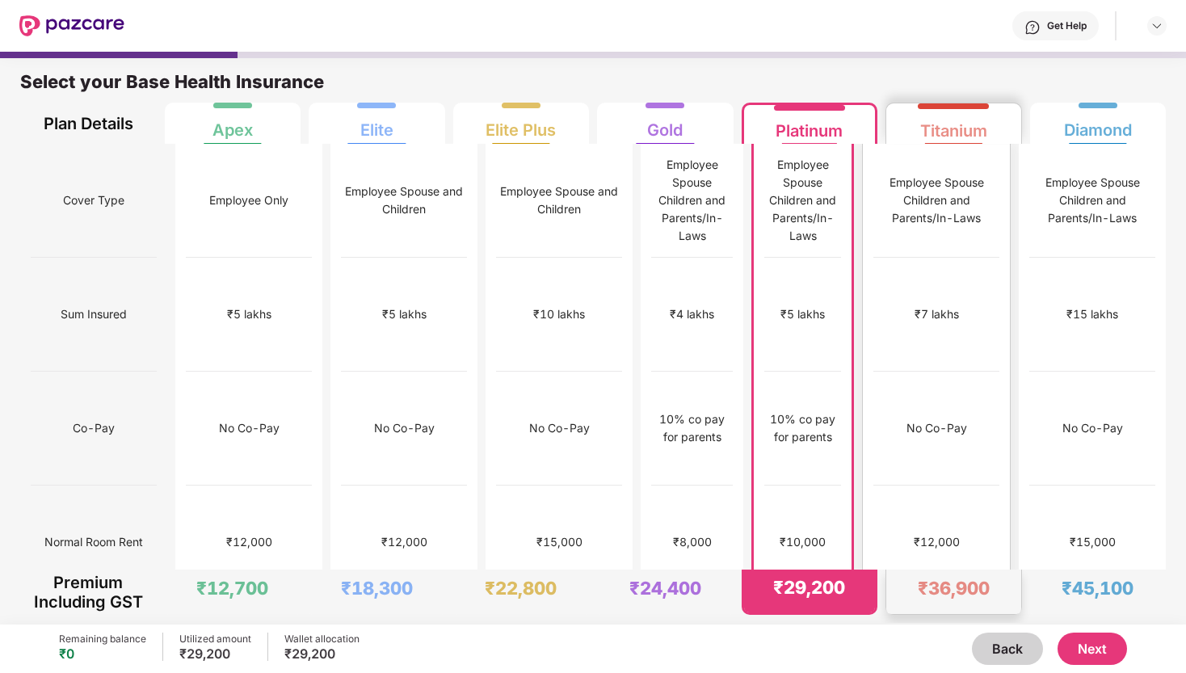
click at [929, 600] on div "No limit" at bounding box center [937, 657] width 126 height 114
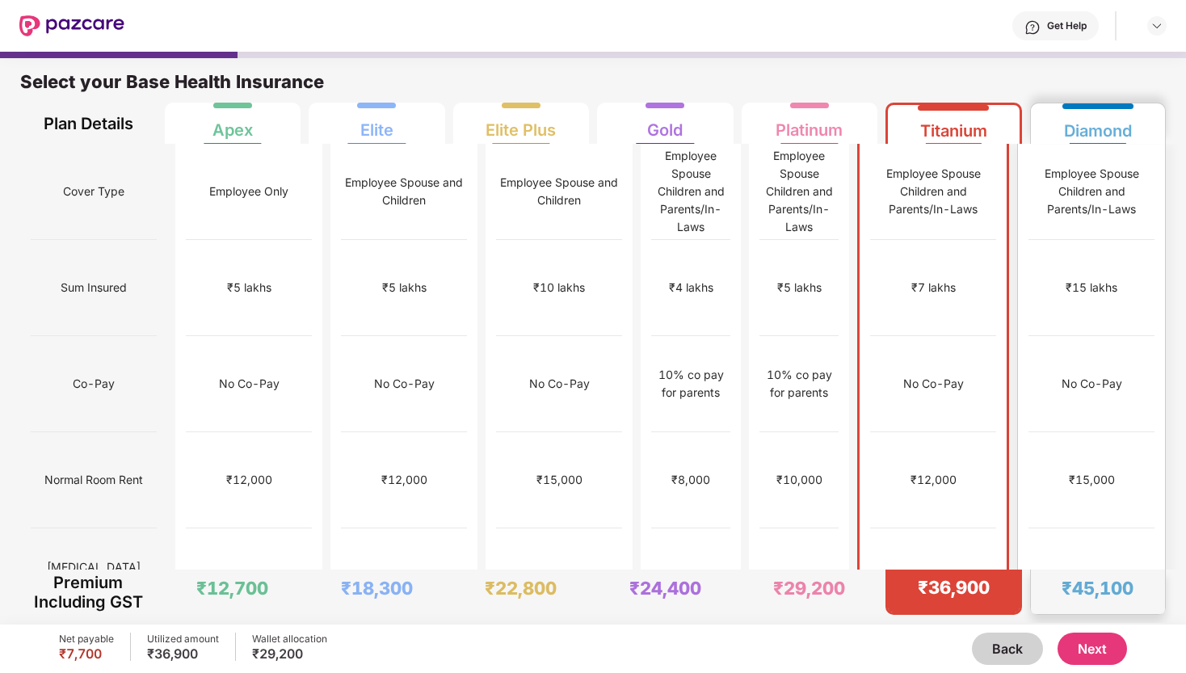
click at [1063, 529] on div "No limit" at bounding box center [1092, 577] width 126 height 96
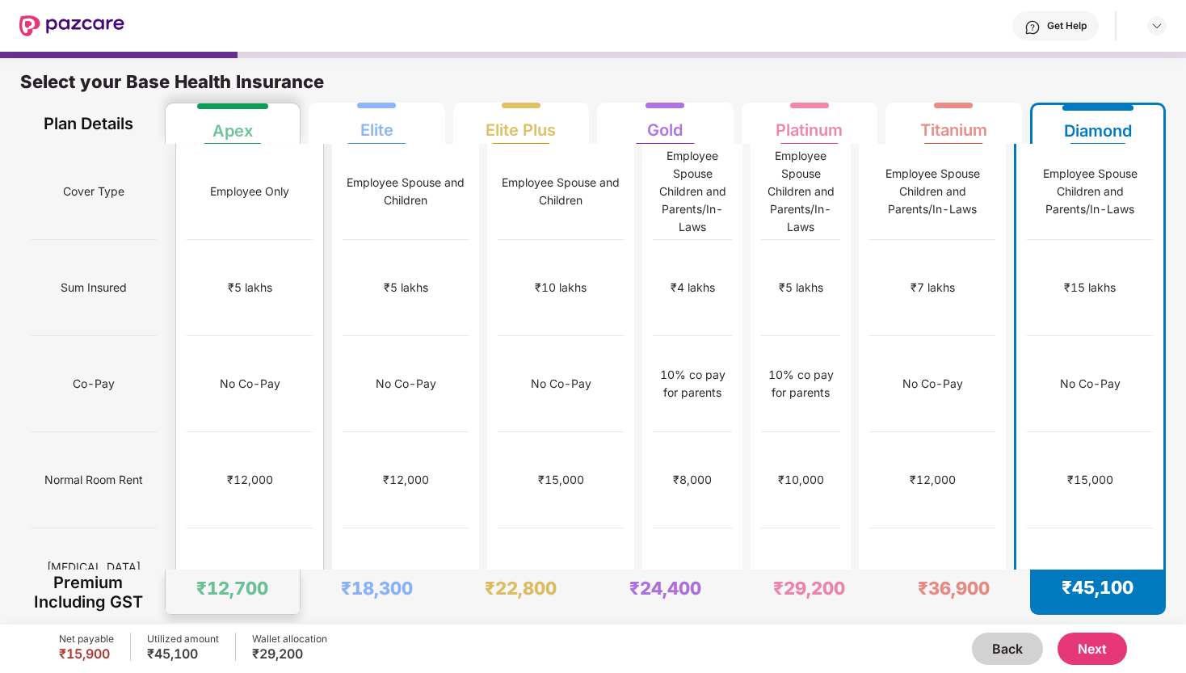
click at [245, 377] on div "No Co-Pay" at bounding box center [250, 384] width 126 height 96
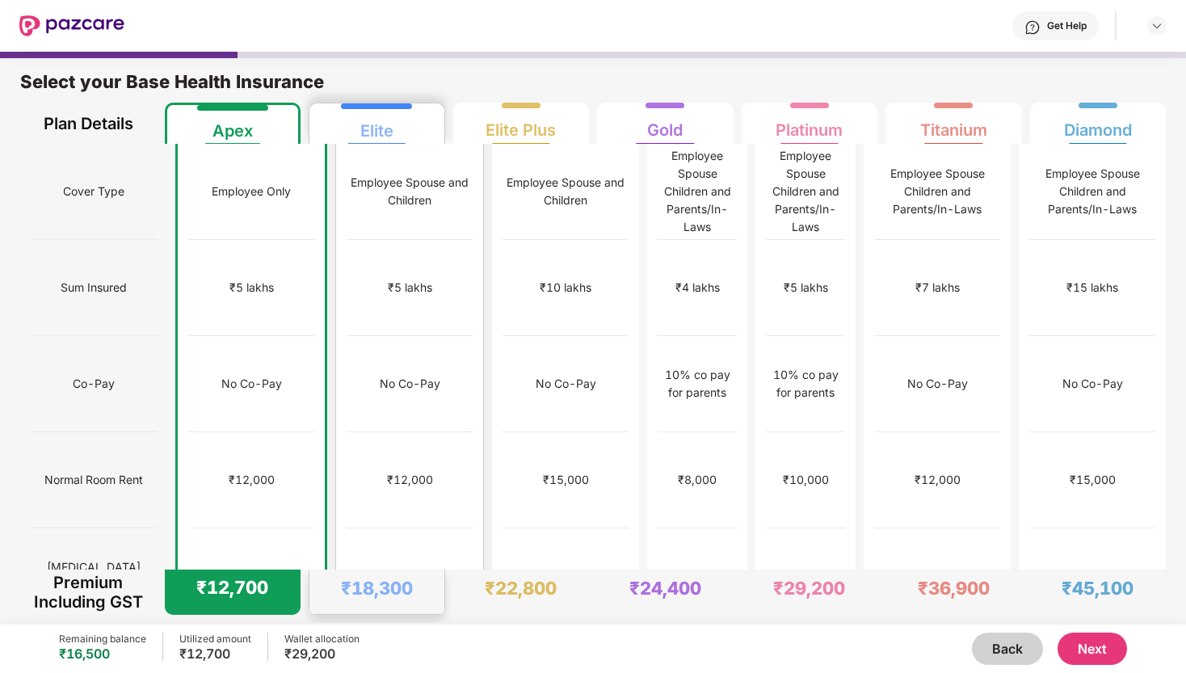
click at [394, 355] on div "No Co-Pay" at bounding box center [410, 384] width 126 height 96
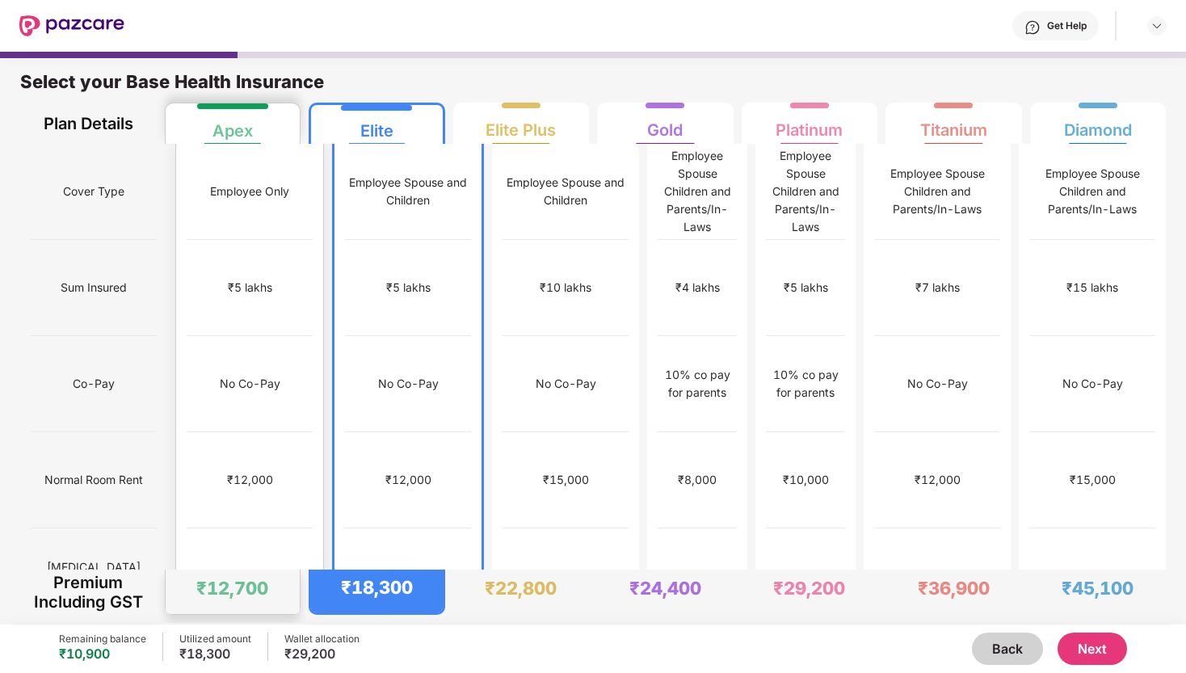
click at [250, 433] on div "₹12,000" at bounding box center [250, 480] width 126 height 96
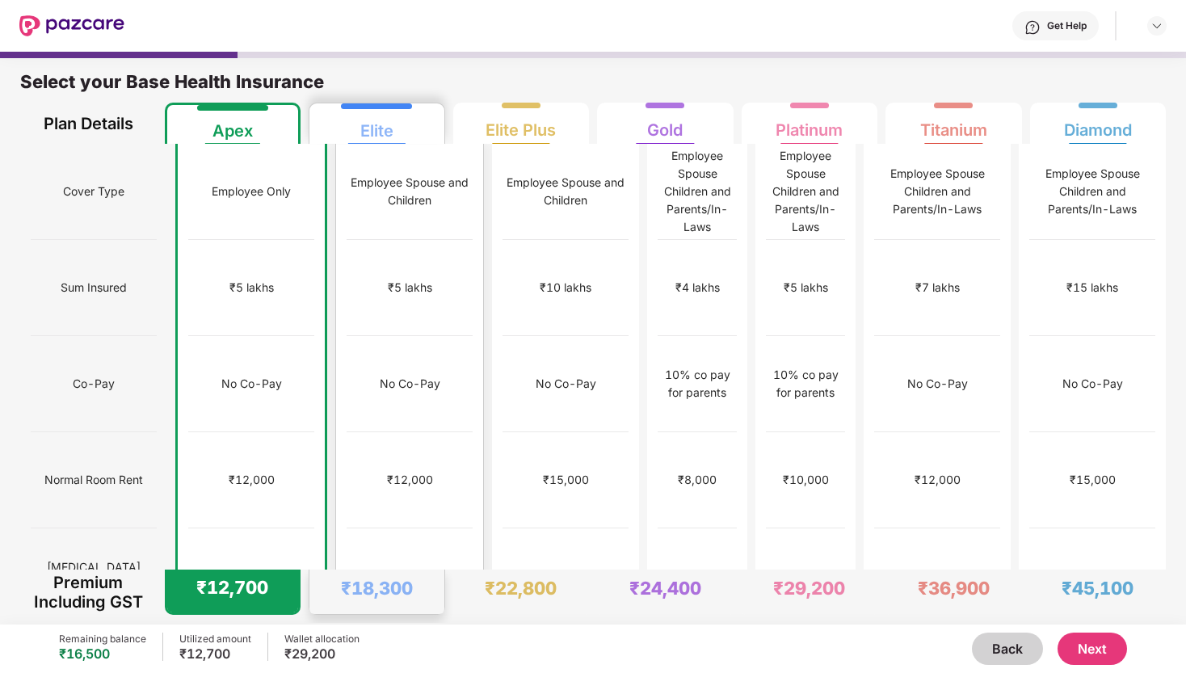
click at [390, 452] on div "₹12,000" at bounding box center [410, 480] width 126 height 96
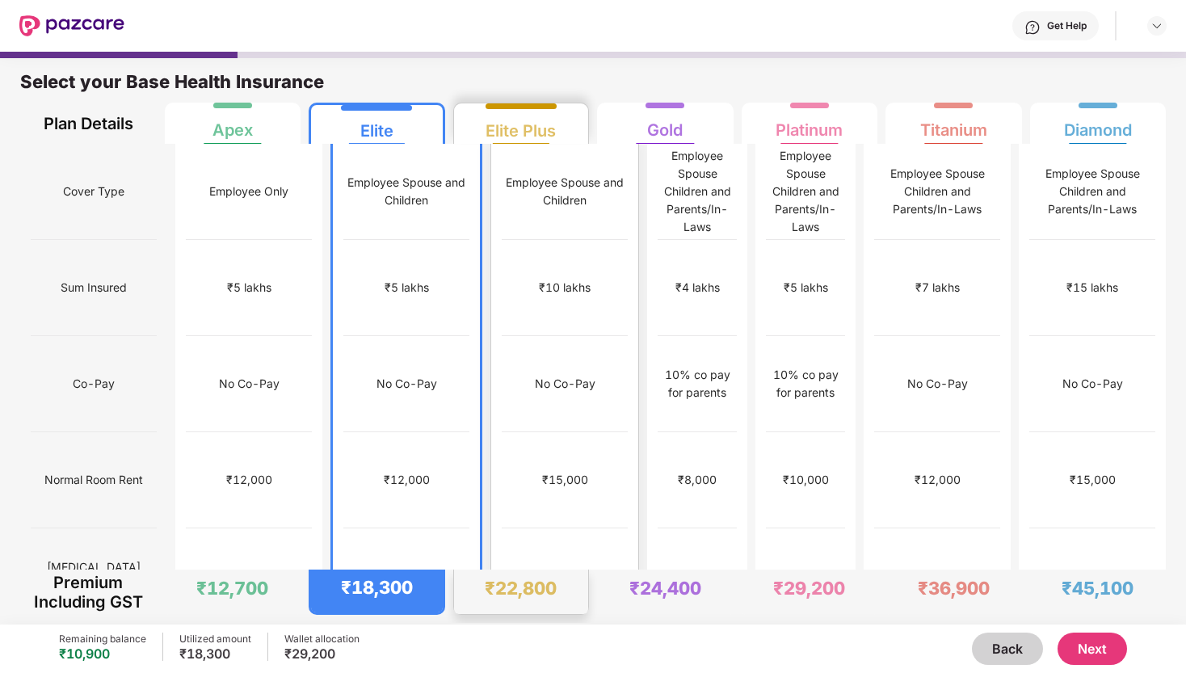
click at [543, 450] on div "₹15,000" at bounding box center [565, 480] width 126 height 96
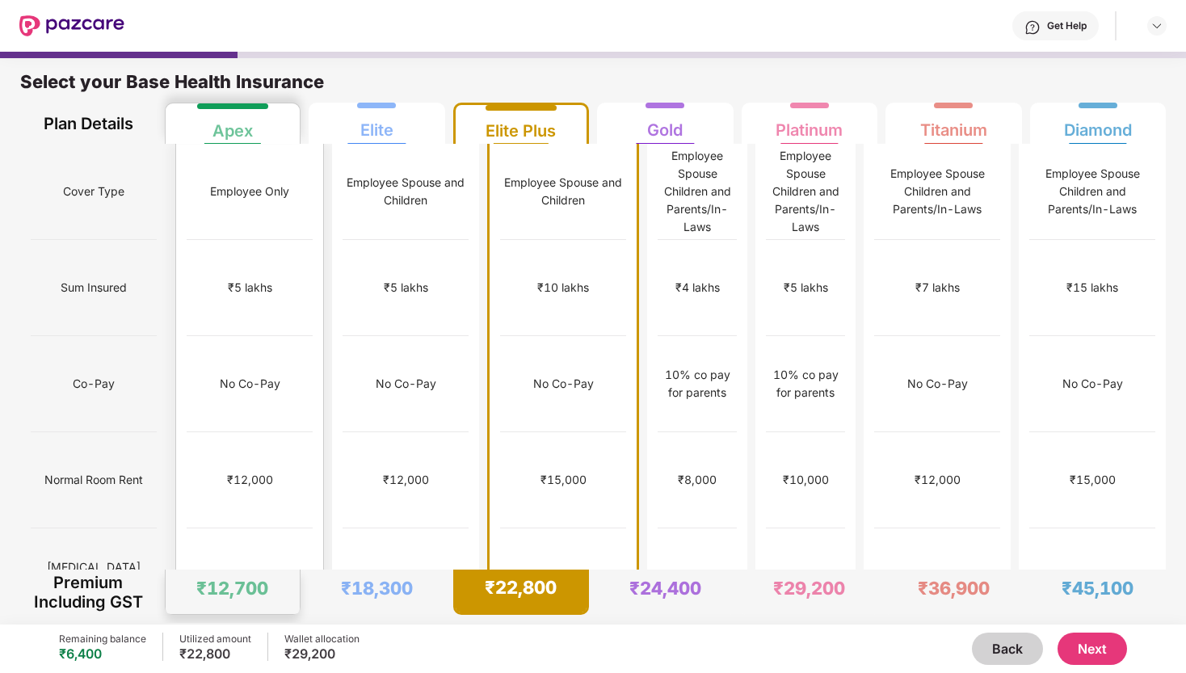
click at [228, 449] on div "₹12,000" at bounding box center [250, 480] width 126 height 96
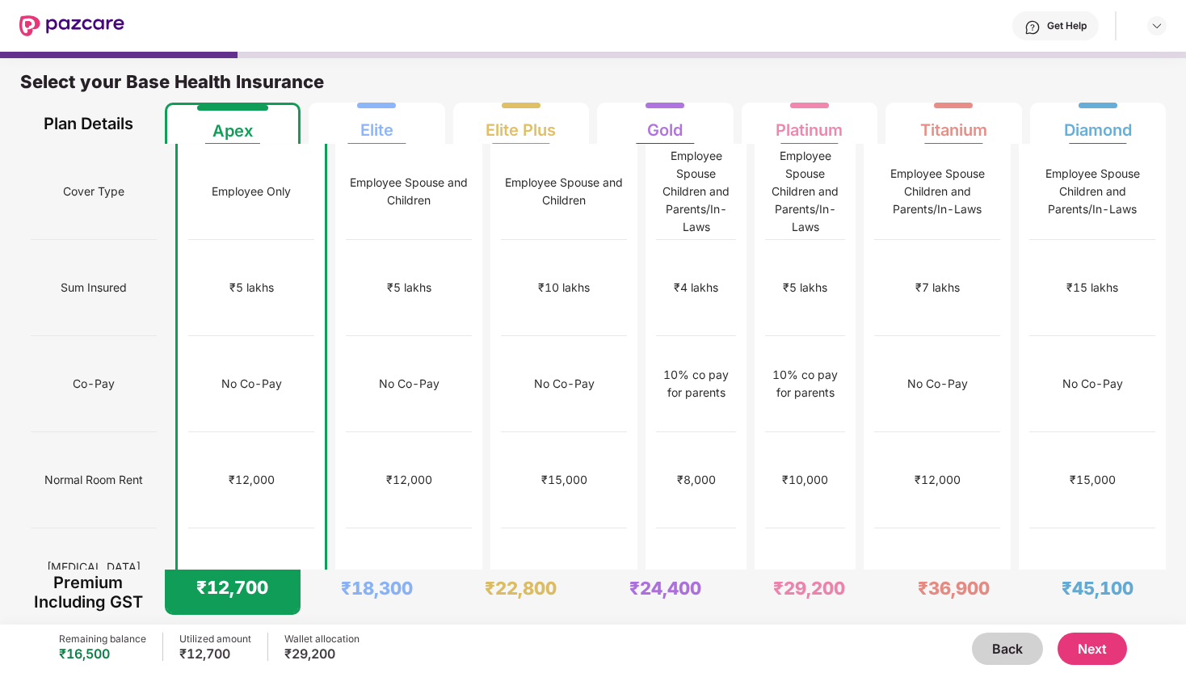
click at [1076, 644] on button "Next" at bounding box center [1093, 649] width 70 height 32
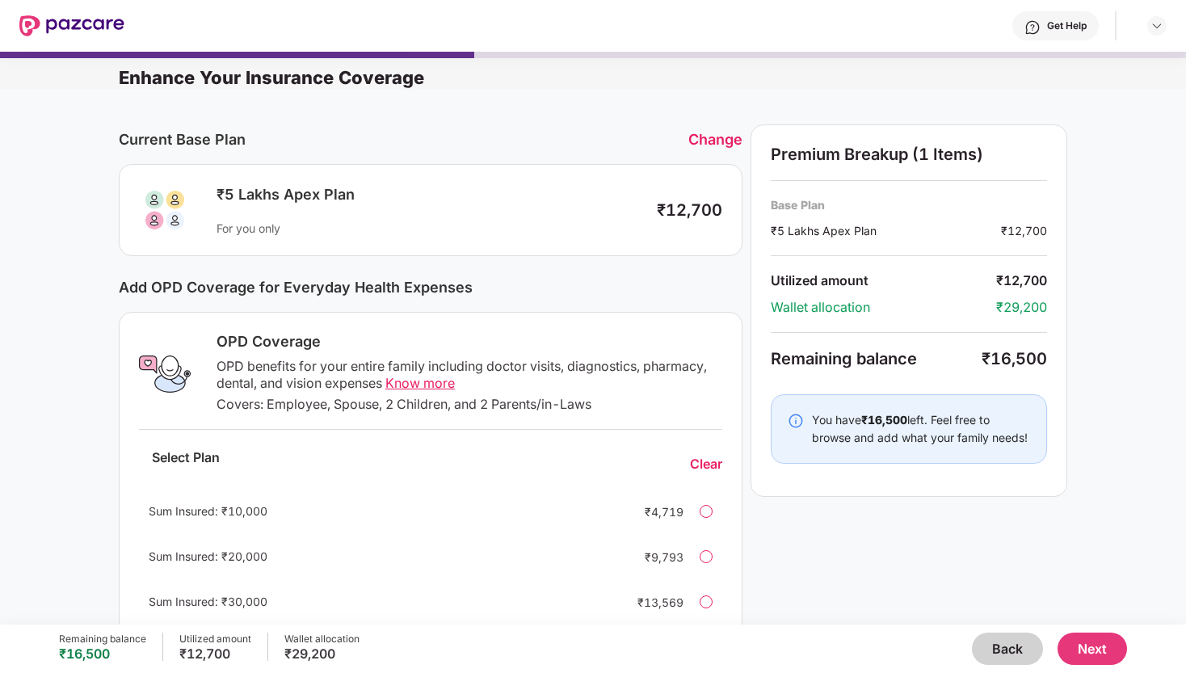
click at [995, 643] on button "Back" at bounding box center [1007, 649] width 71 height 32
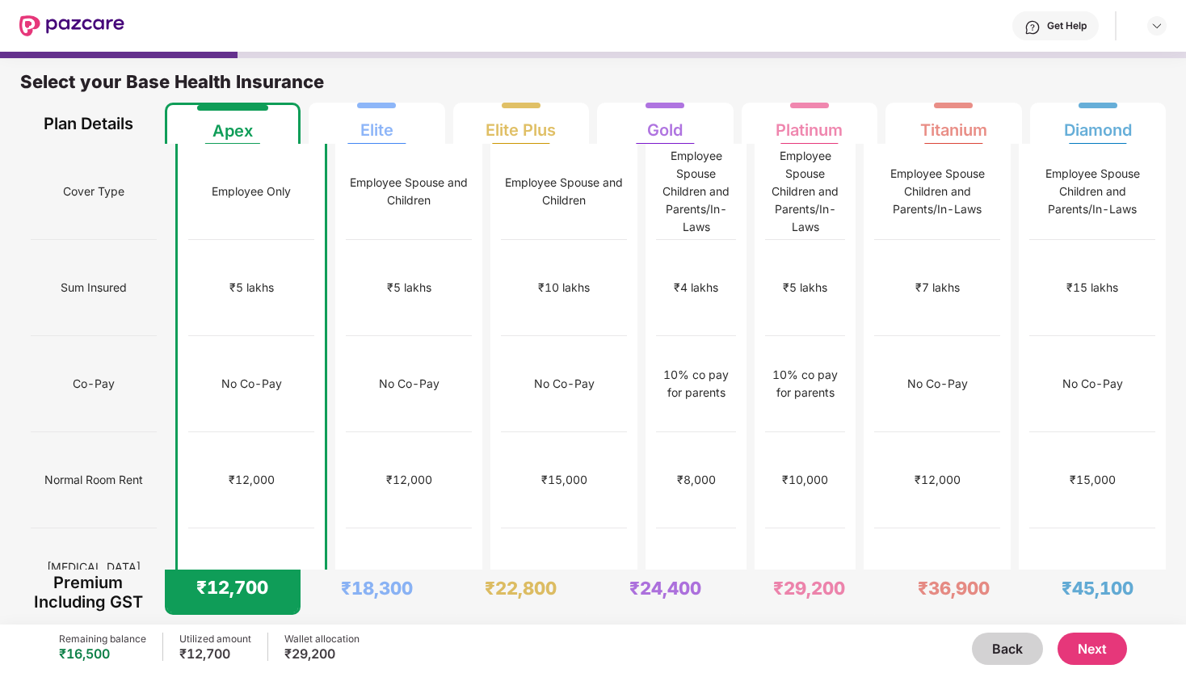
click at [1087, 647] on button "Next" at bounding box center [1093, 649] width 70 height 32
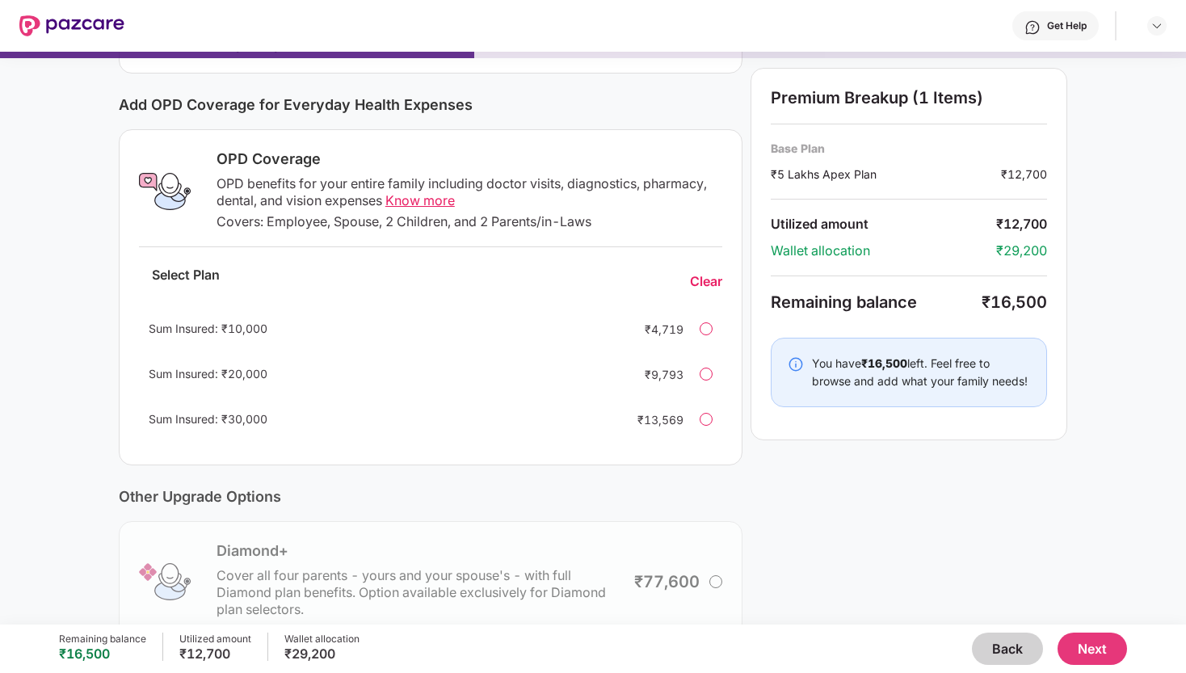
scroll to position [335, 0]
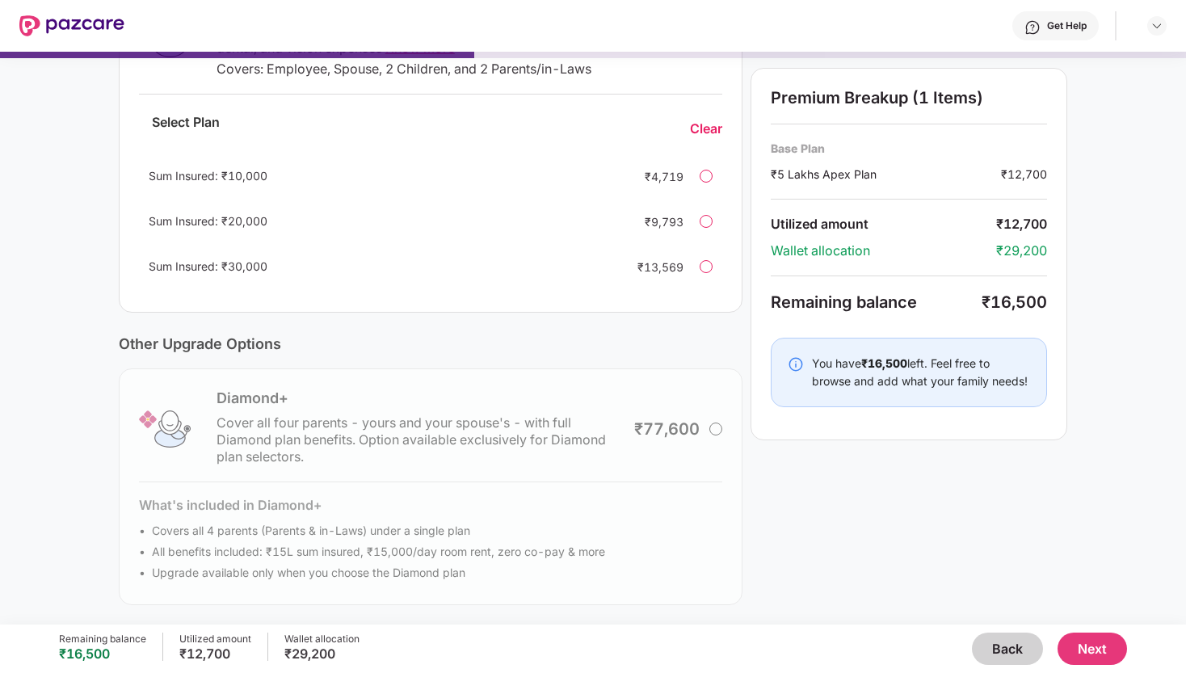
click at [1101, 655] on button "Next" at bounding box center [1093, 649] width 70 height 32
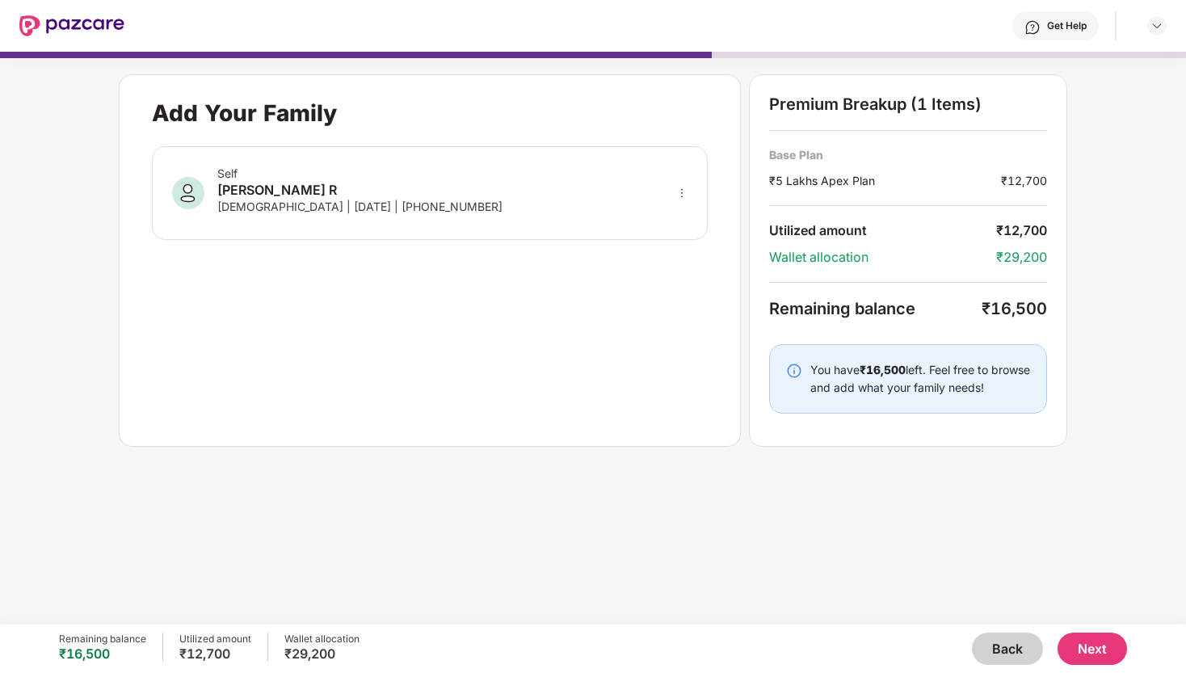
click at [1096, 645] on button "Next" at bounding box center [1093, 649] width 70 height 32
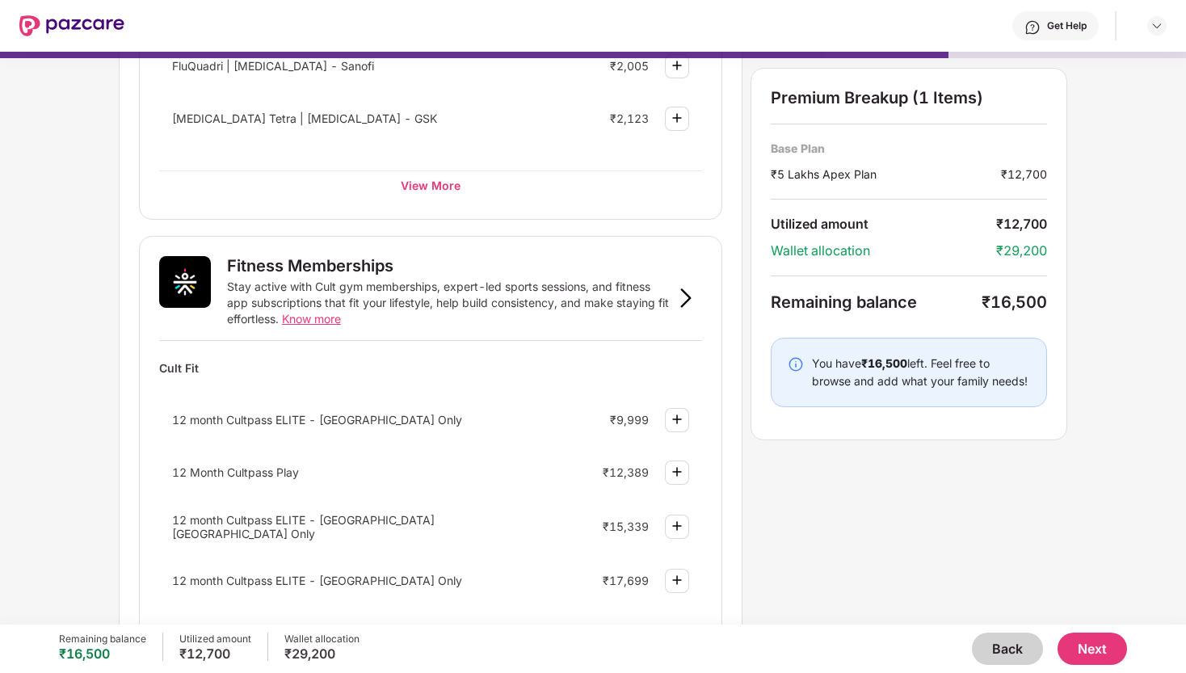
scroll to position [421, 0]
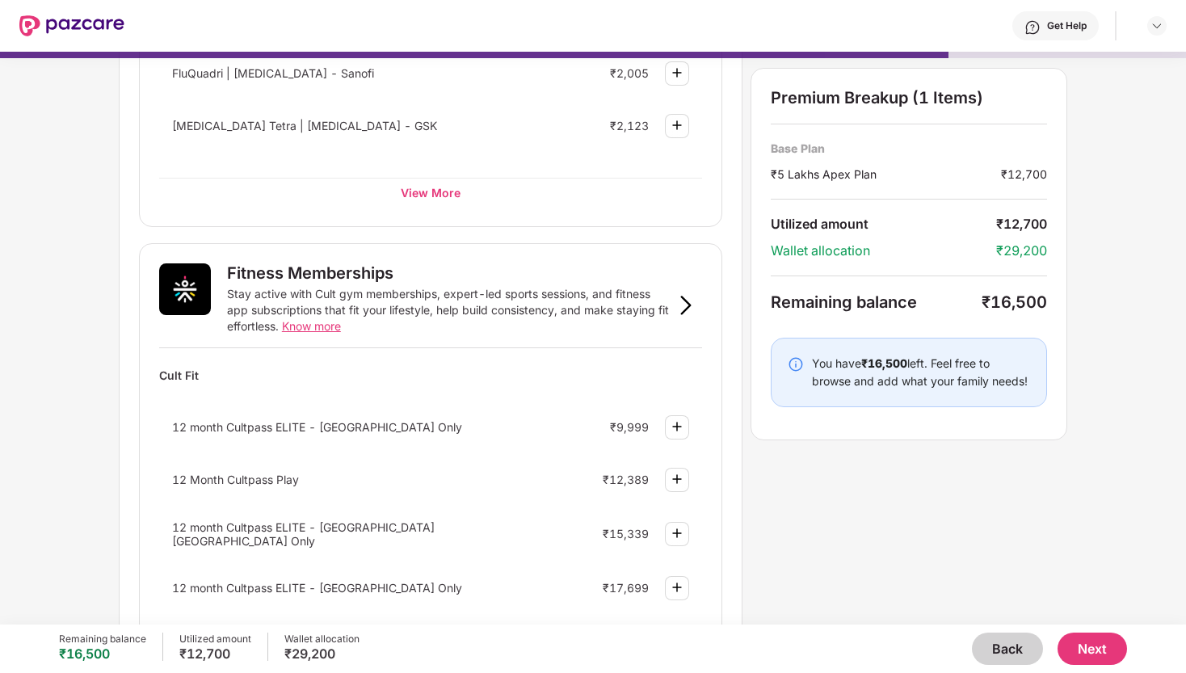
click at [681, 482] on img at bounding box center [677, 479] width 19 height 19
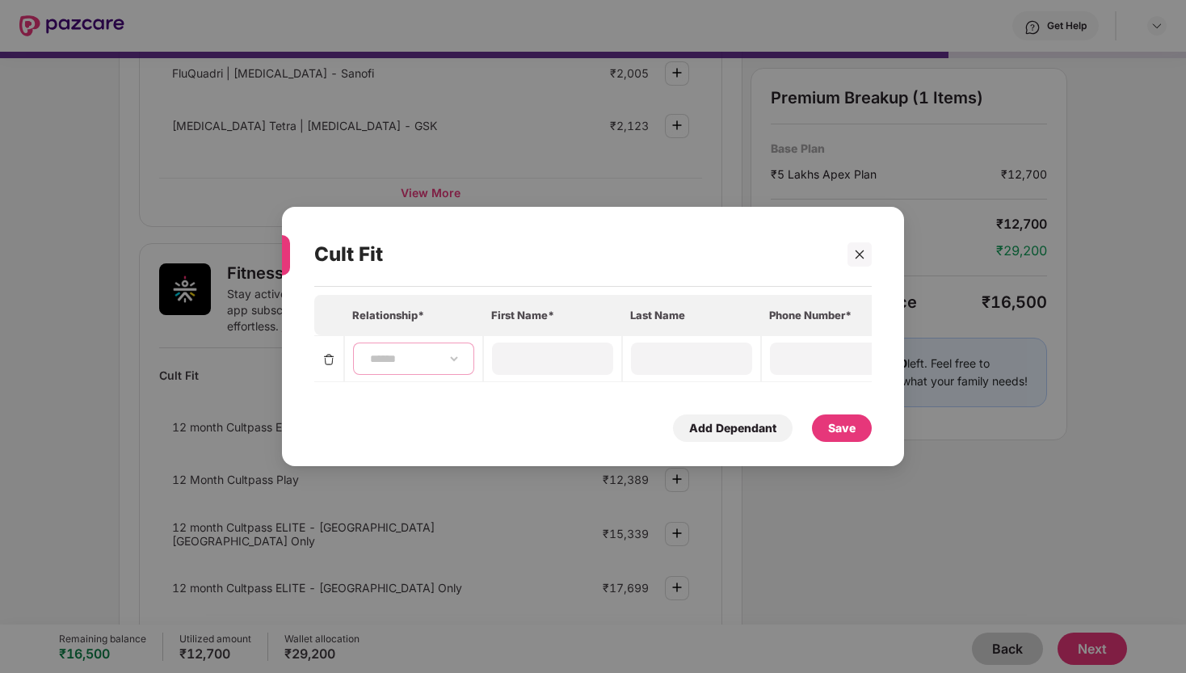
click at [398, 354] on select "**********" at bounding box center [414, 358] width 94 height 13
select select "****"
type input "*******"
type input "*"
type input "**********"
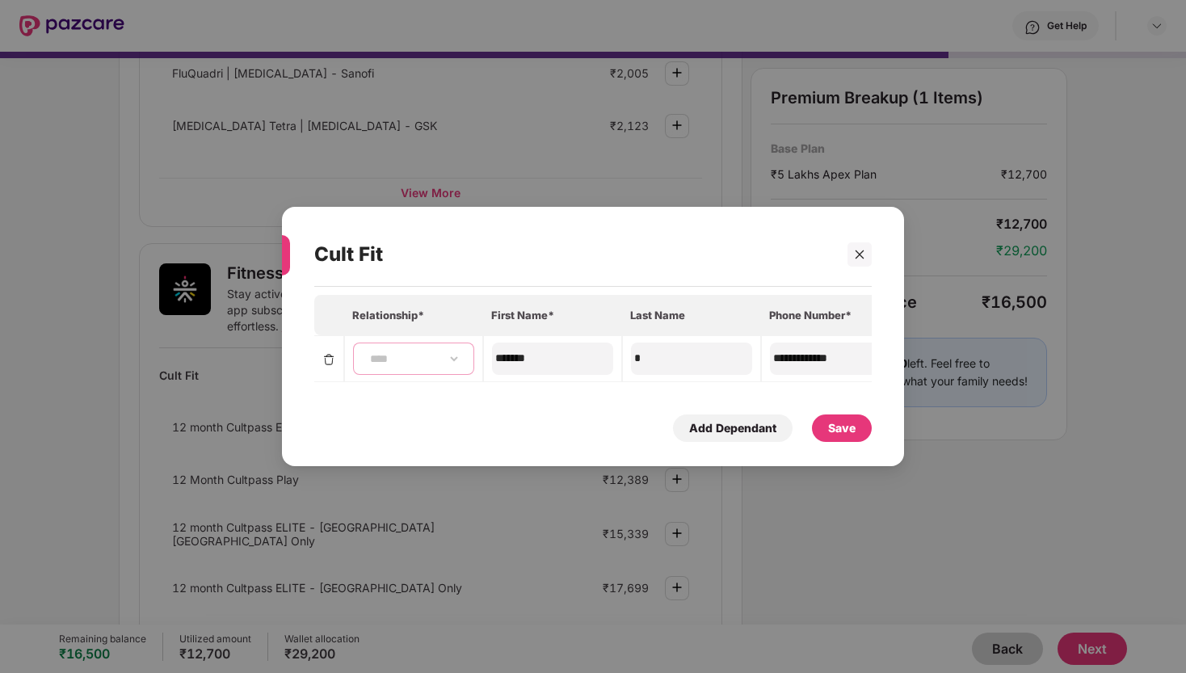
type input "**********"
click at [401, 349] on div "**********" at bounding box center [413, 359] width 121 height 32
click at [410, 355] on select "**********" at bounding box center [414, 358] width 94 height 13
click at [548, 383] on div "**********" at bounding box center [593, 368] width 558 height 147
click at [851, 428] on div "Save" at bounding box center [841, 428] width 27 height 18
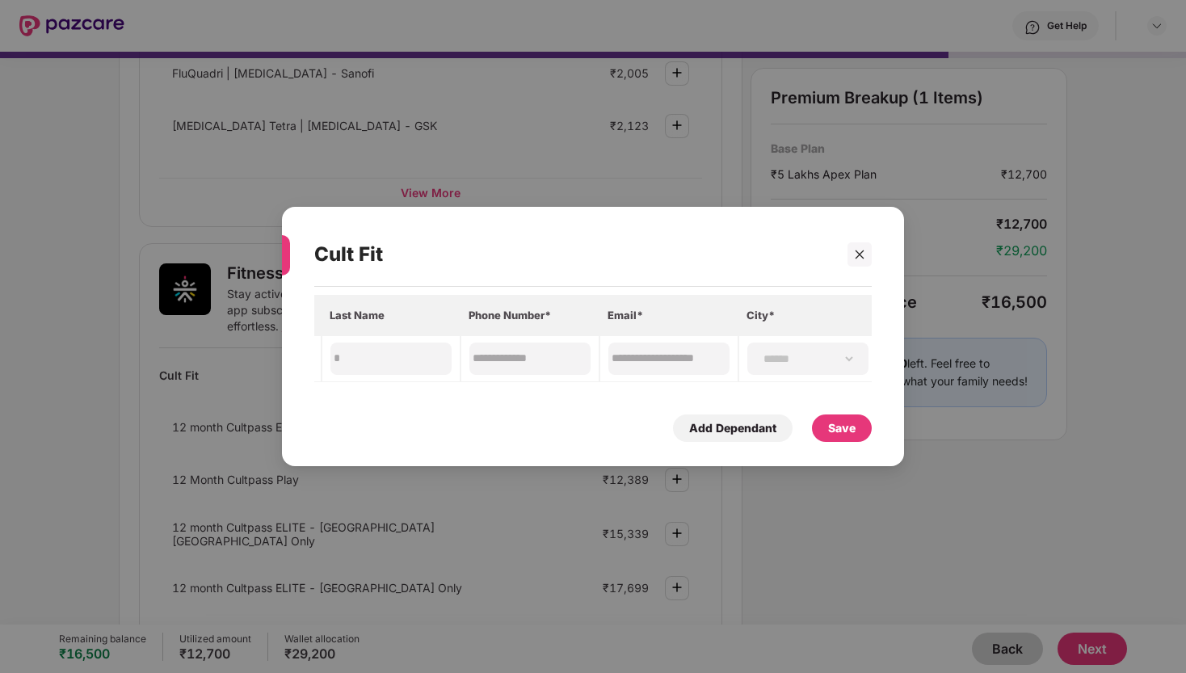
scroll to position [0, 0]
click at [855, 429] on div "Save" at bounding box center [842, 428] width 60 height 27
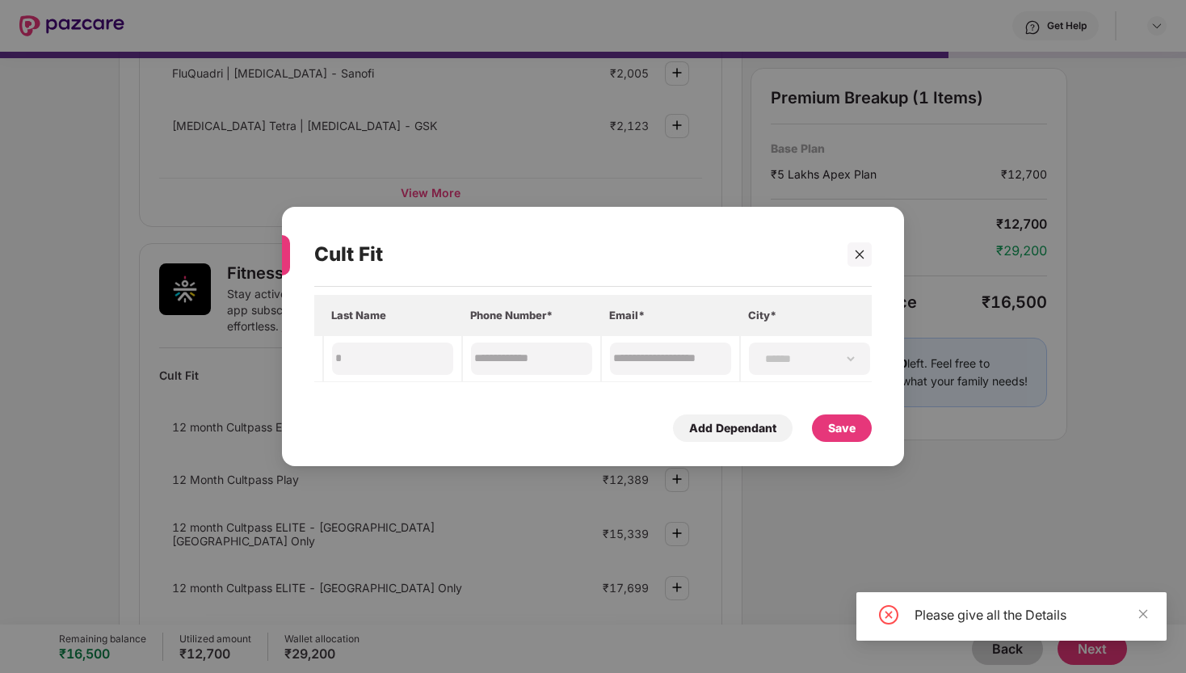
scroll to position [0, 301]
click at [804, 373] on div "**********" at bounding box center [808, 359] width 121 height 32
click at [804, 360] on select "**********" at bounding box center [808, 358] width 94 height 13
click at [849, 429] on div "Save" at bounding box center [841, 428] width 27 height 18
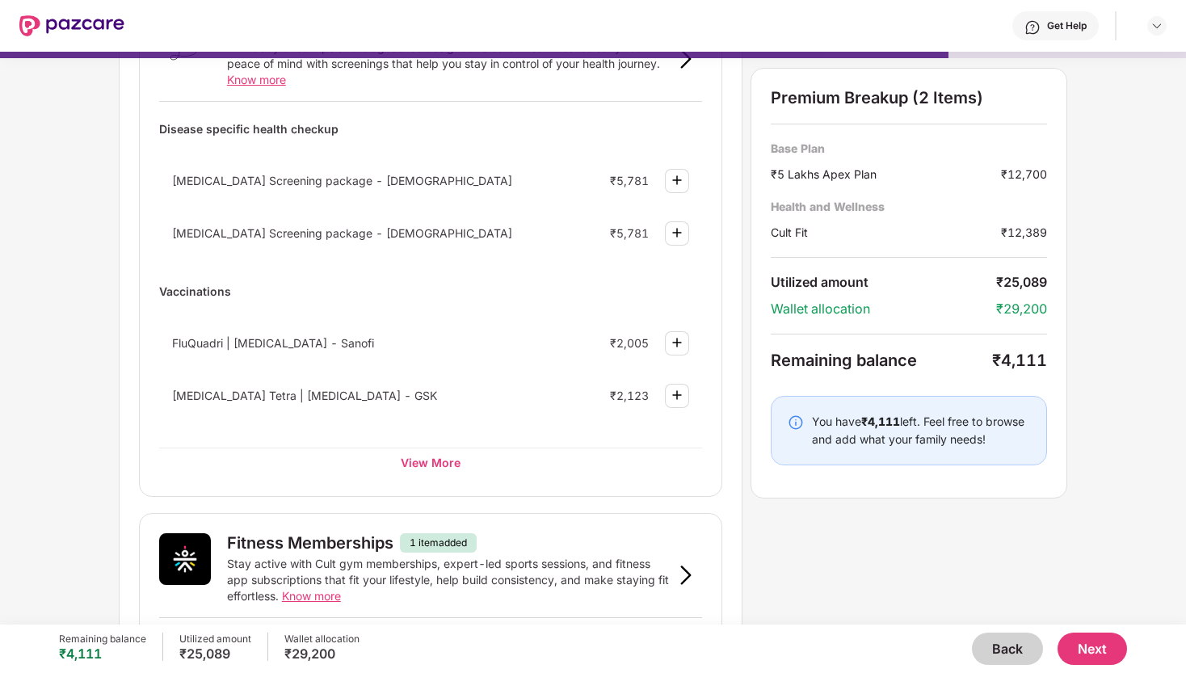
scroll to position [161, 0]
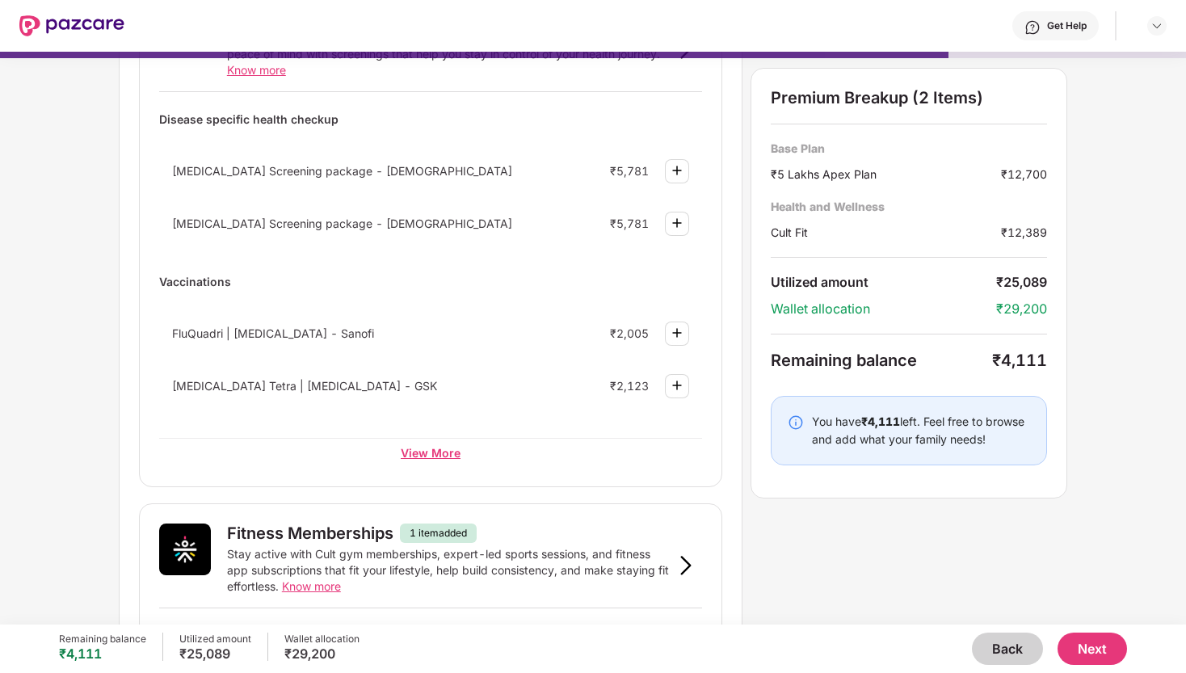
click at [447, 456] on div "View More" at bounding box center [430, 452] width 543 height 29
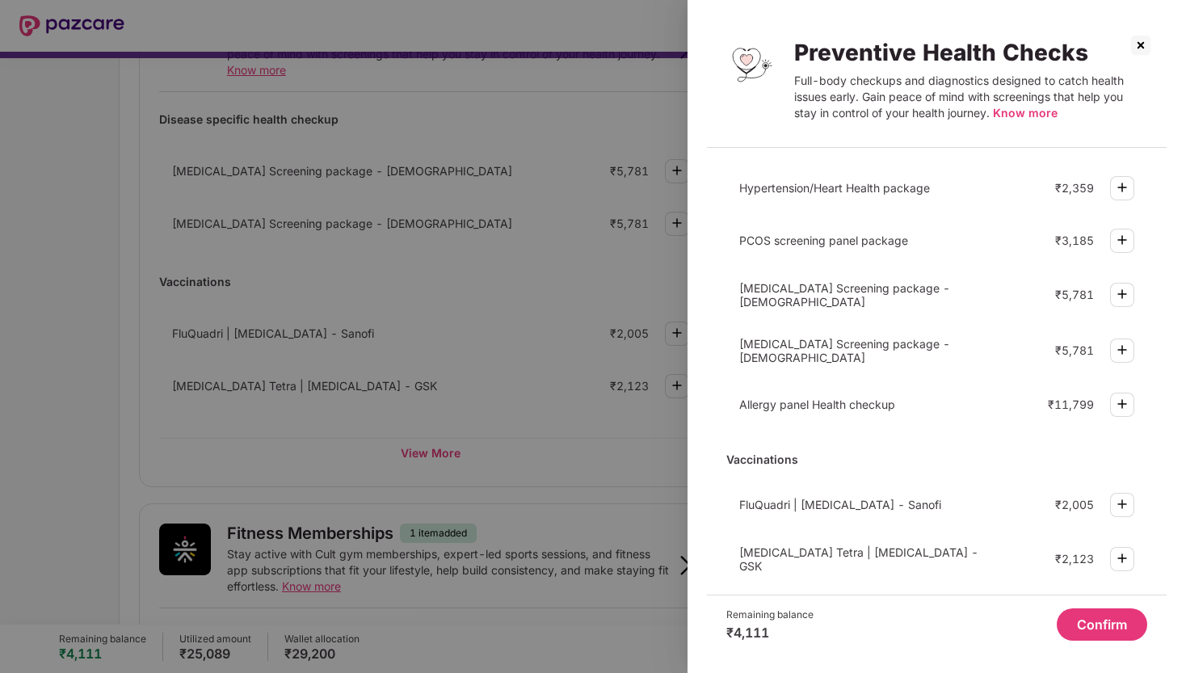
scroll to position [179, 0]
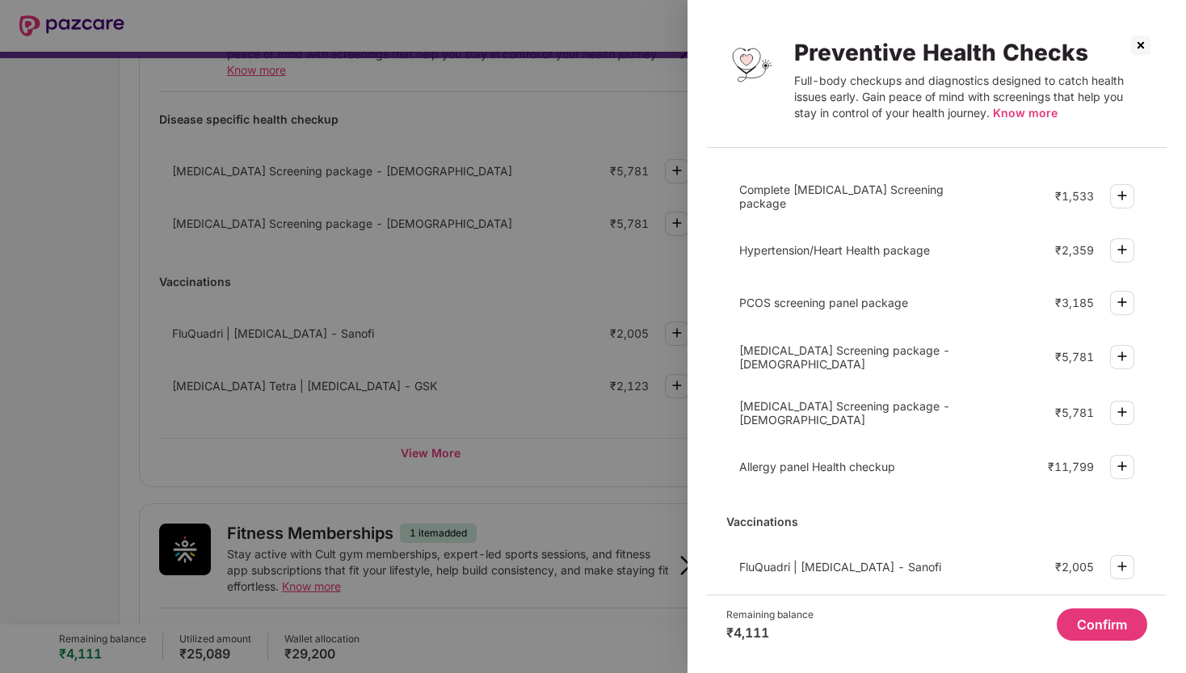
click at [1119, 300] on img at bounding box center [1122, 302] width 19 height 19
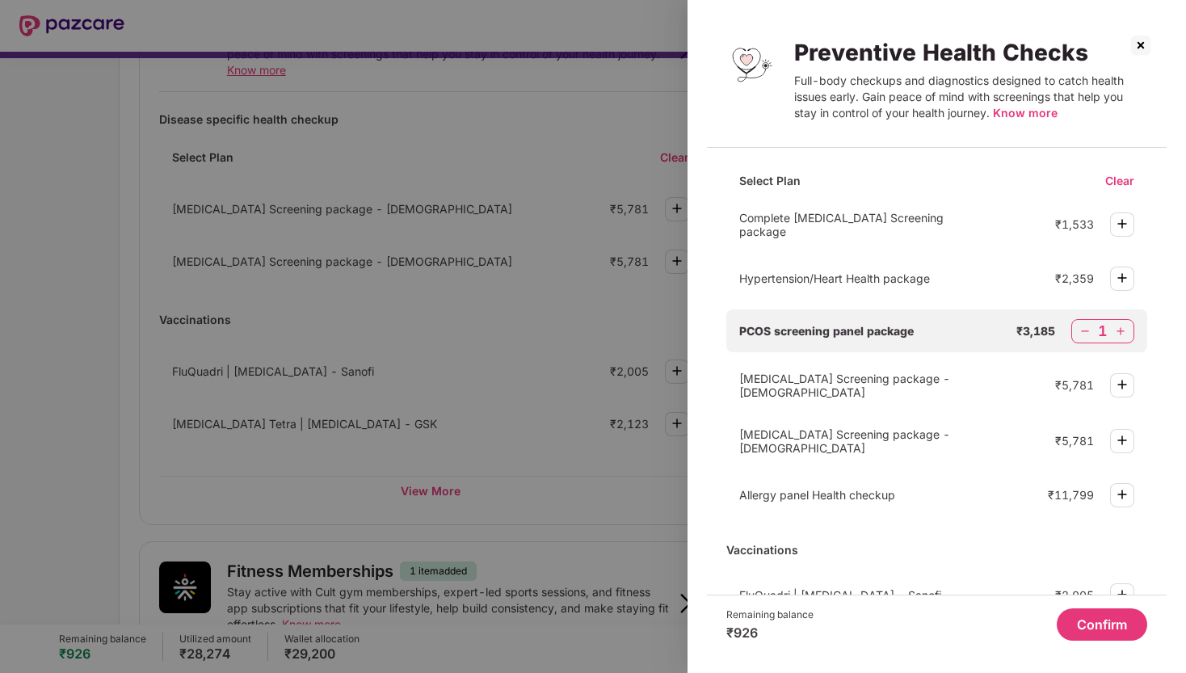
click at [1083, 331] on img at bounding box center [1085, 331] width 16 height 16
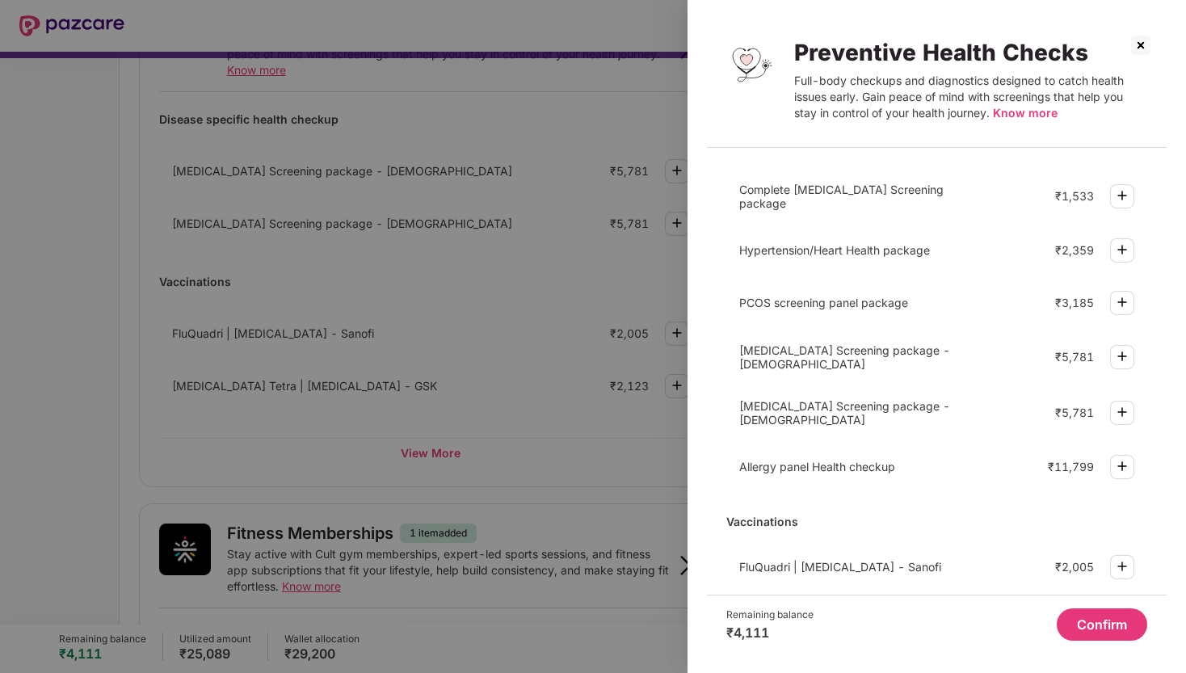
click at [1117, 352] on img at bounding box center [1122, 356] width 19 height 19
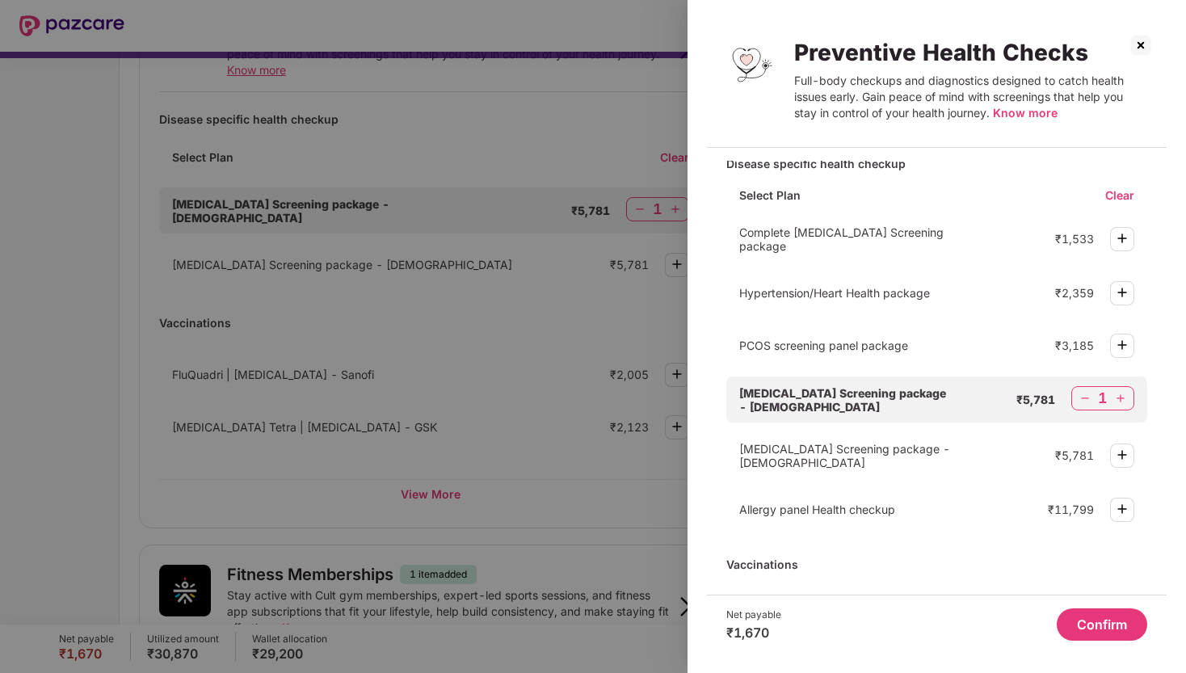
scroll to position [144, 0]
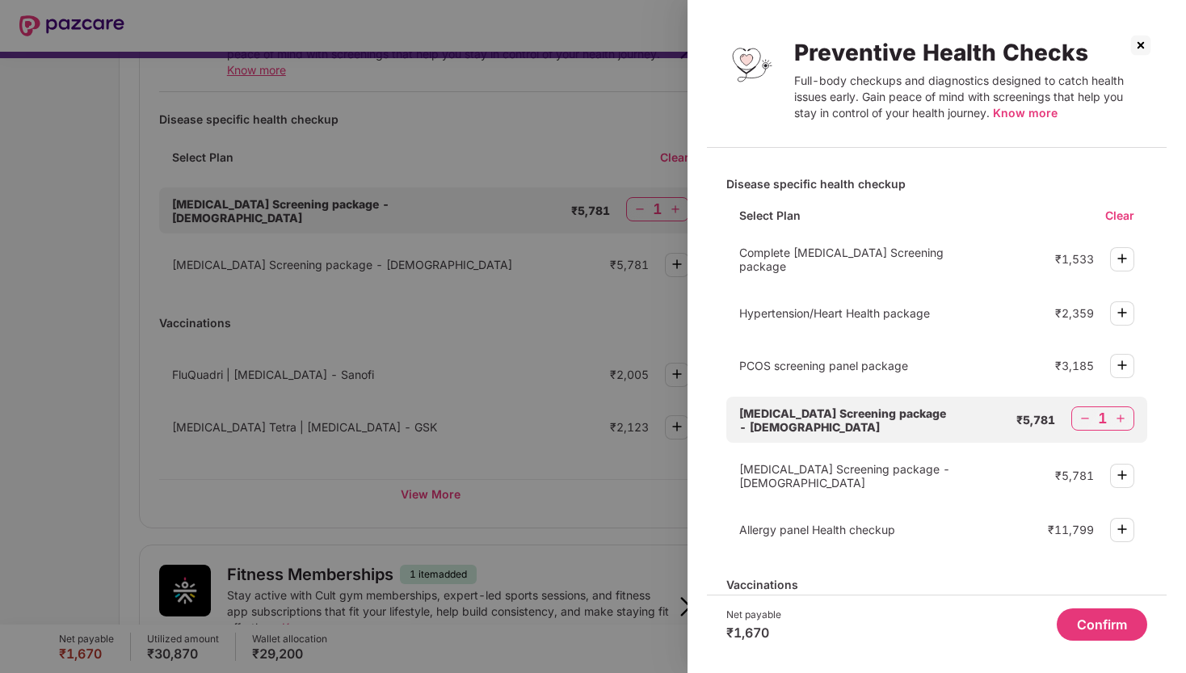
click at [1118, 260] on img at bounding box center [1122, 258] width 19 height 19
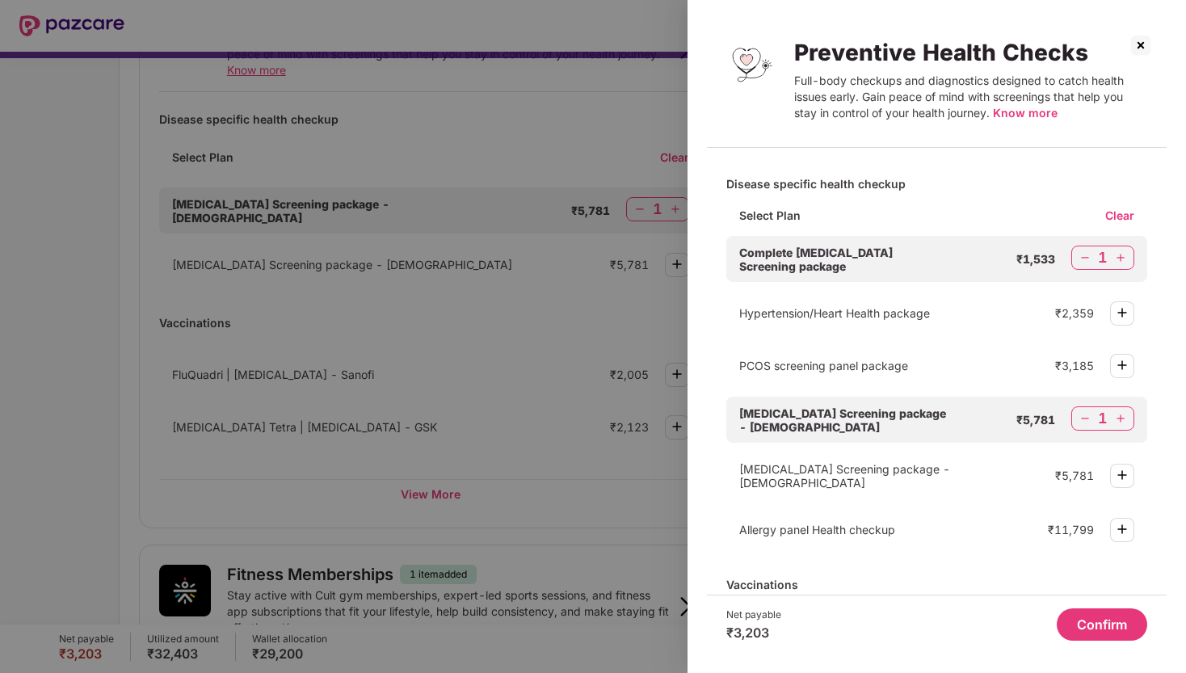
click at [1077, 419] on img at bounding box center [1085, 419] width 16 height 16
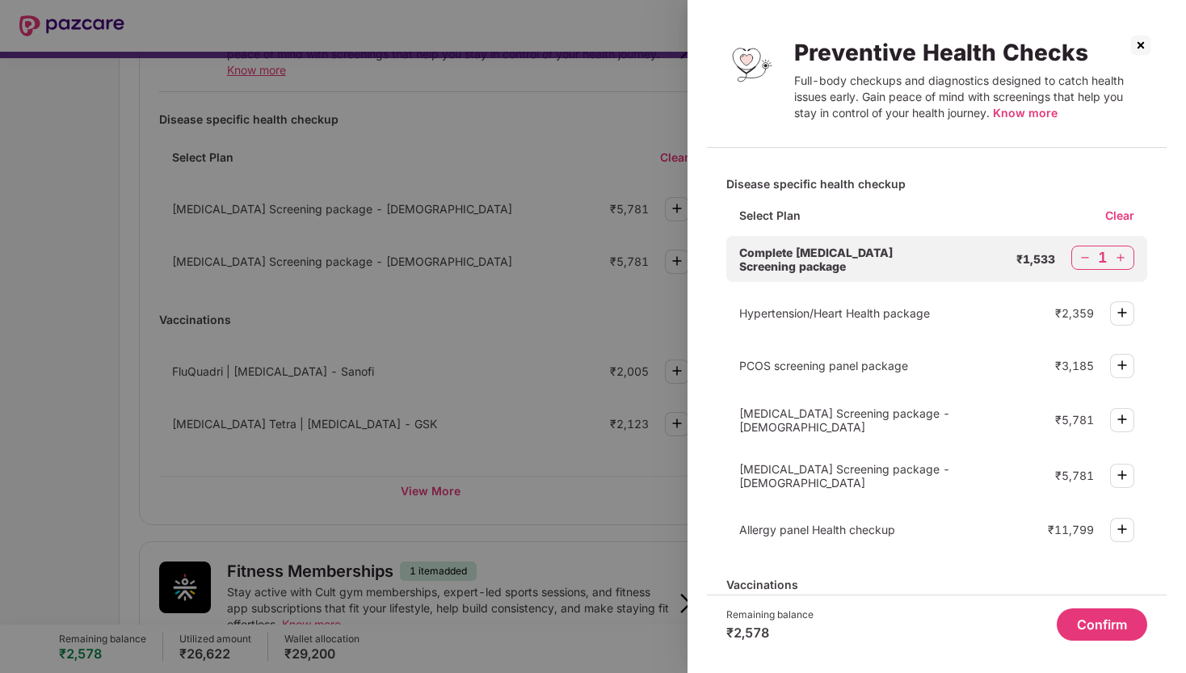
click at [1085, 255] on img at bounding box center [1085, 258] width 16 height 16
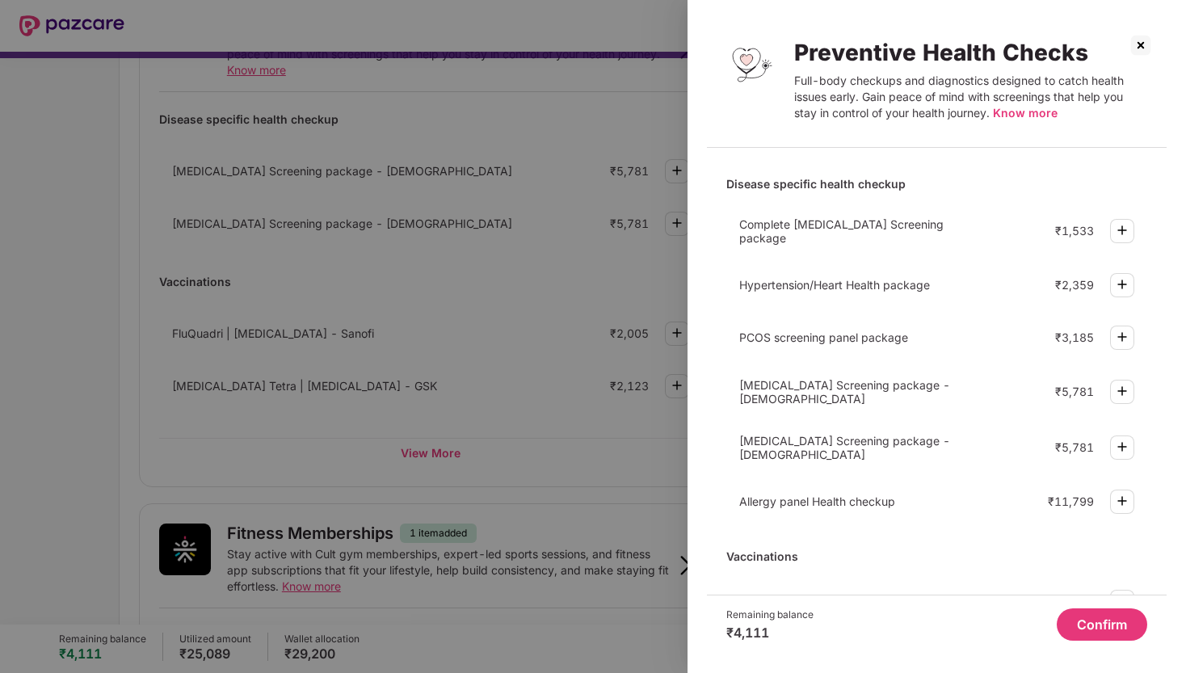
click at [1119, 333] on img at bounding box center [1122, 336] width 19 height 19
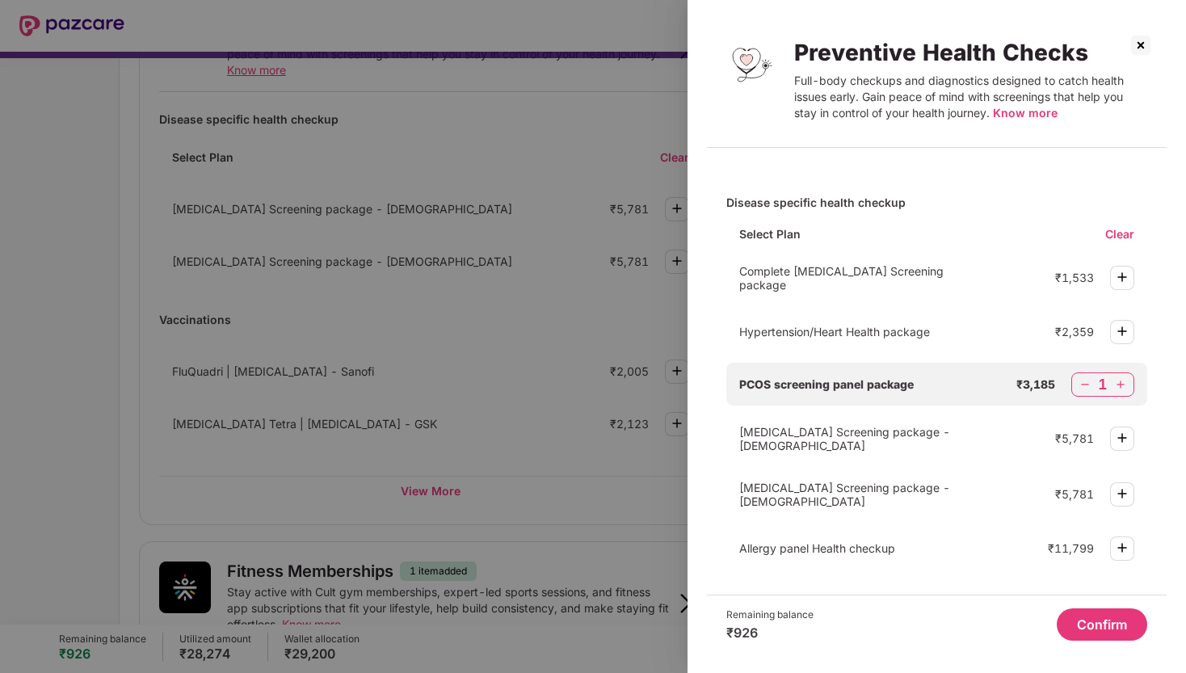
scroll to position [116, 0]
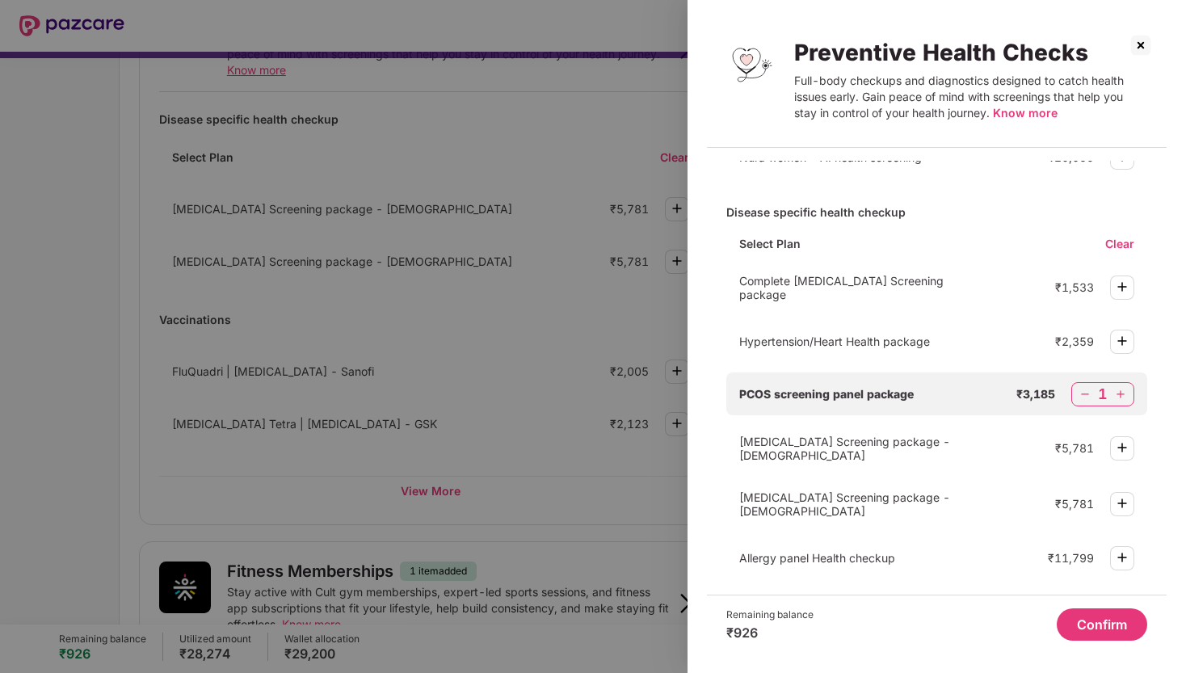
click at [1110, 623] on button "Confirm" at bounding box center [1102, 625] width 91 height 32
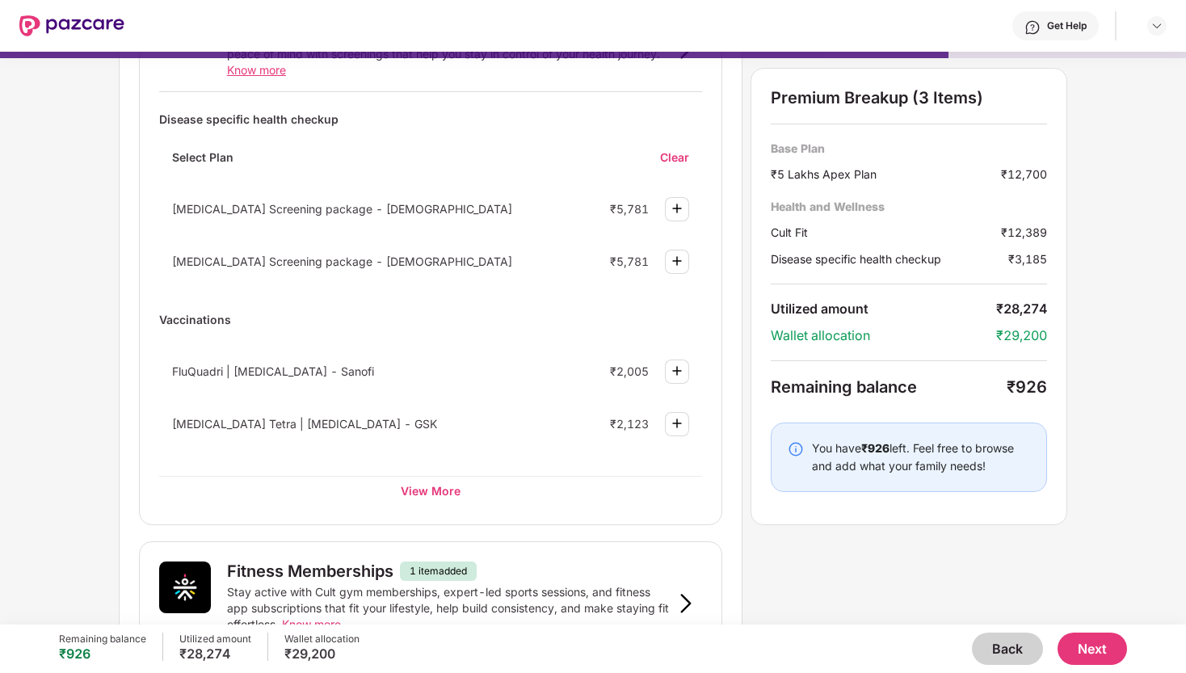
click at [1098, 648] on button "Next" at bounding box center [1093, 649] width 70 height 32
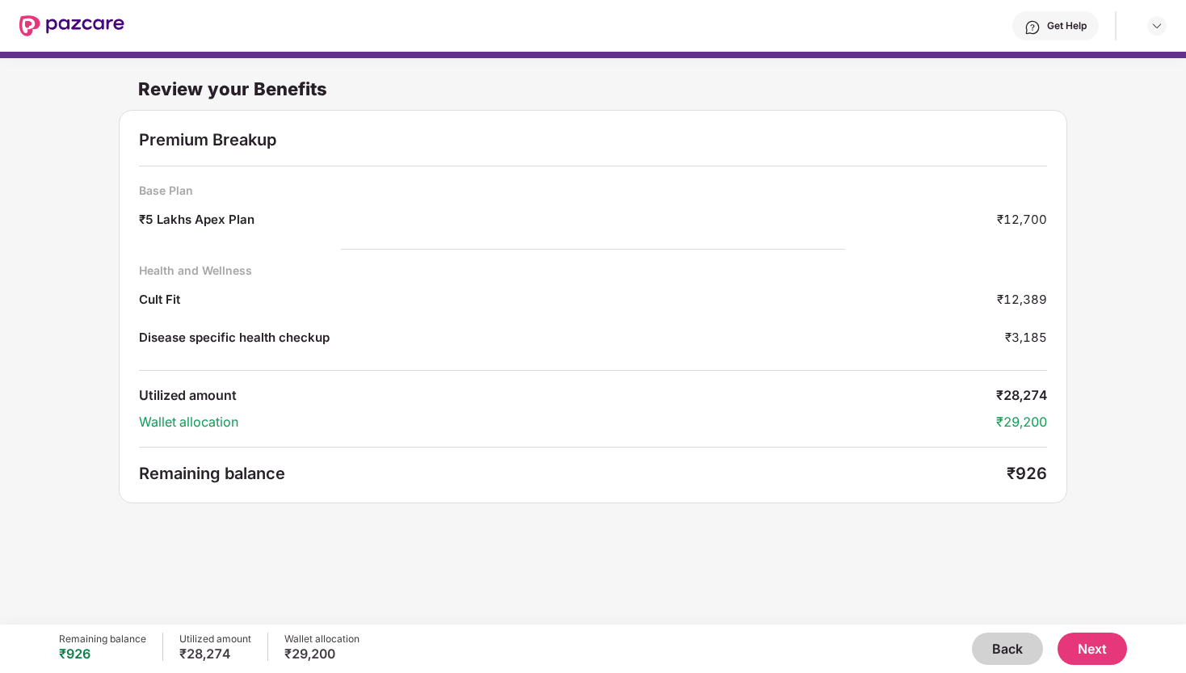
click at [1090, 646] on button "Next" at bounding box center [1093, 649] width 70 height 32
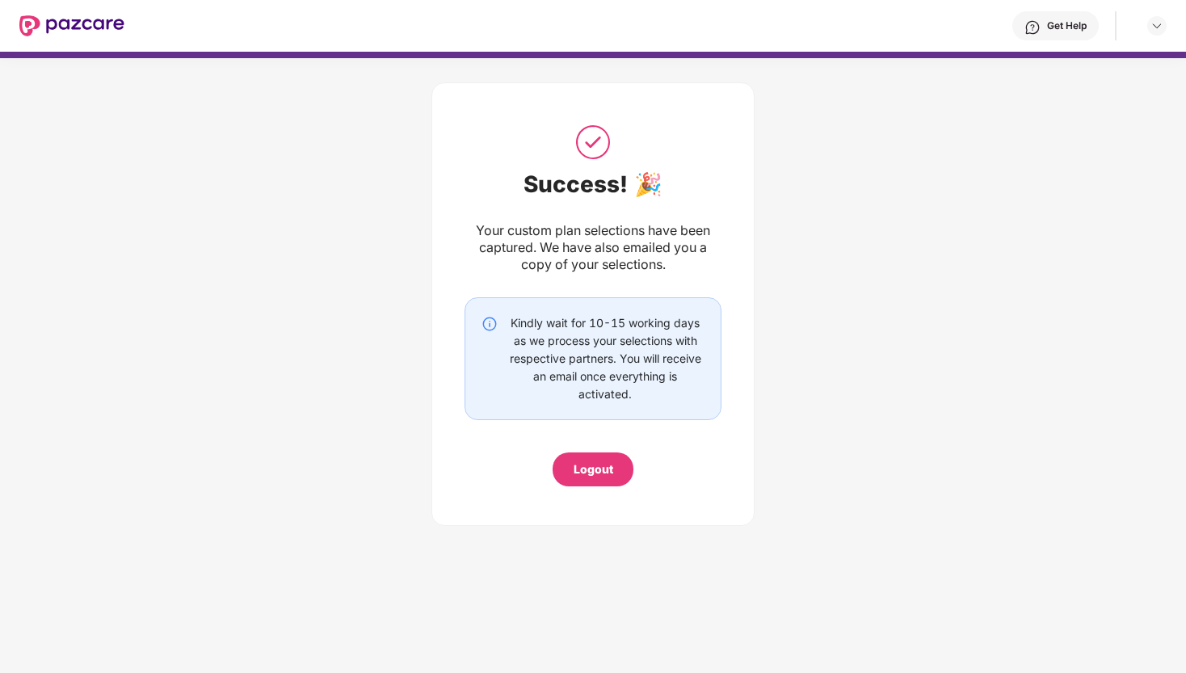
click at [593, 478] on div "Logout" at bounding box center [594, 470] width 40 height 18
